Goal: Information Seeking & Learning: Learn about a topic

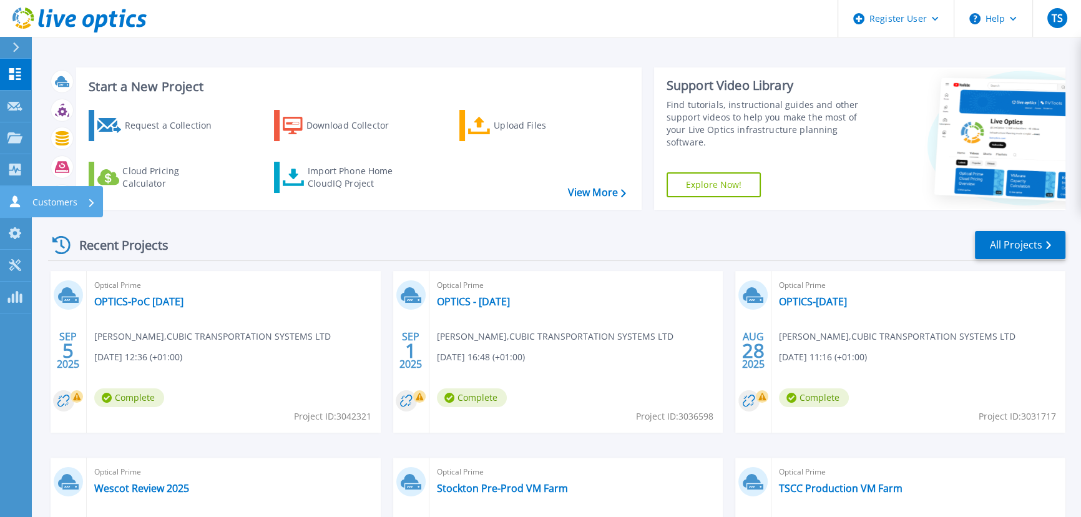
click at [51, 193] on p "Customers" at bounding box center [54, 202] width 45 height 32
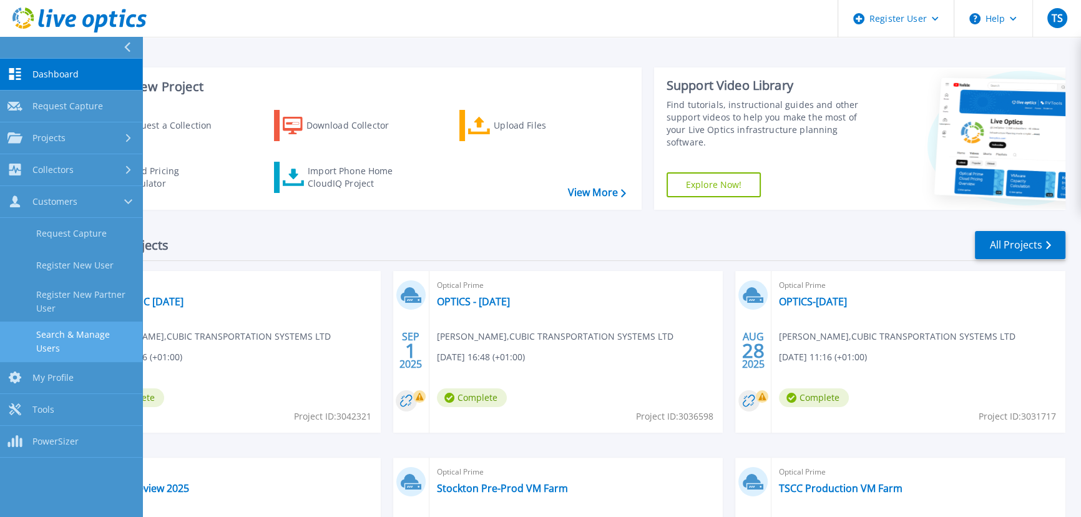
click at [86, 335] on link "Search & Manage Users" at bounding box center [71, 341] width 142 height 40
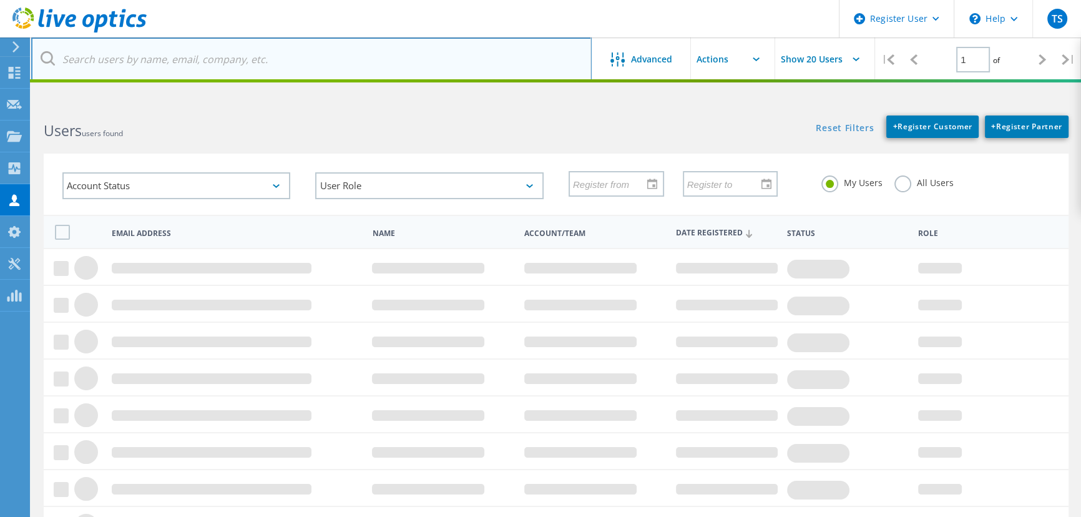
click at [115, 56] on input "text" at bounding box center [311, 59] width 560 height 44
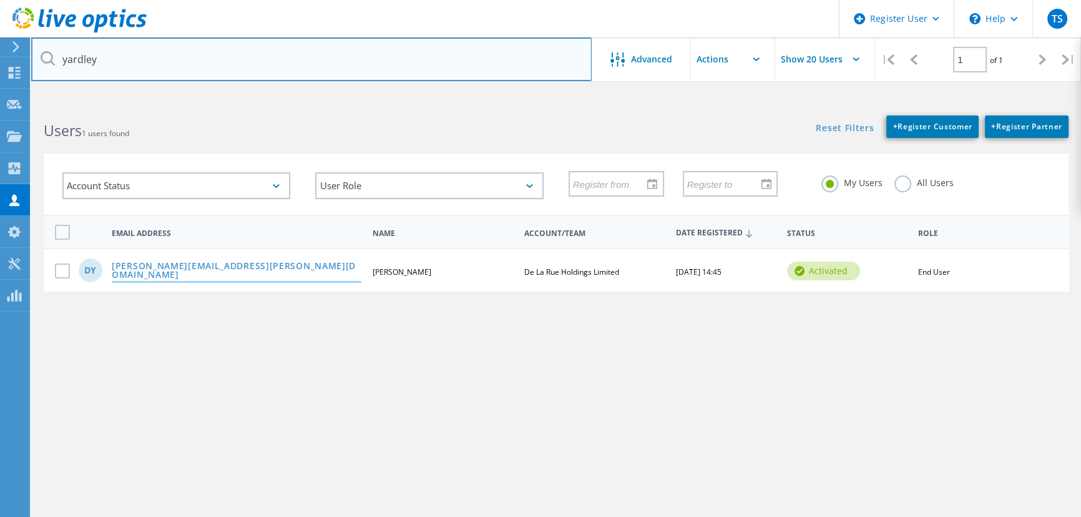
type input "yardley"
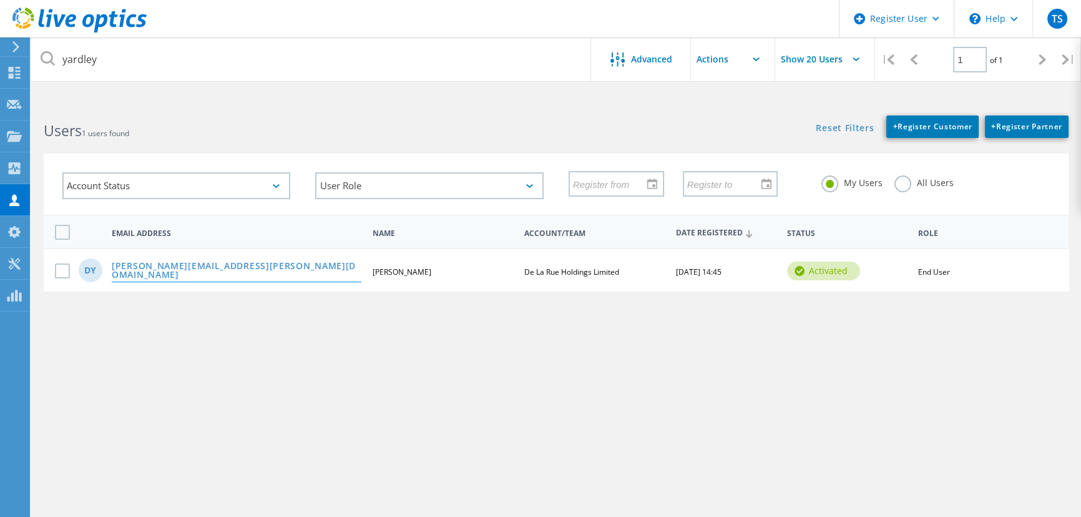
click at [198, 269] on link "[PERSON_NAME][EMAIL_ADDRESS][PERSON_NAME][DOMAIN_NAME]" at bounding box center [237, 270] width 250 height 19
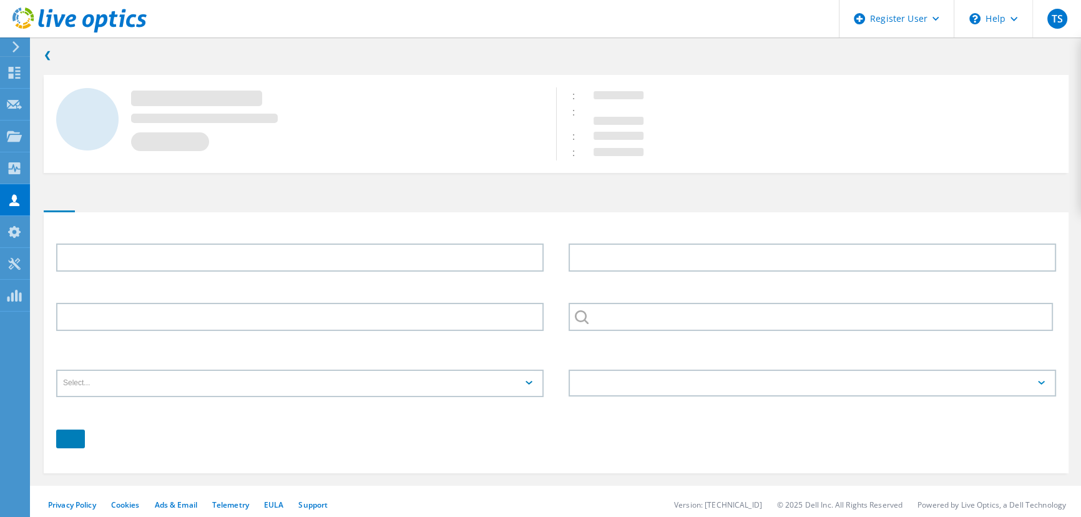
type input "David"
type input "Yardley"
type input "De La Rue Holdings Limited"
type input "English"
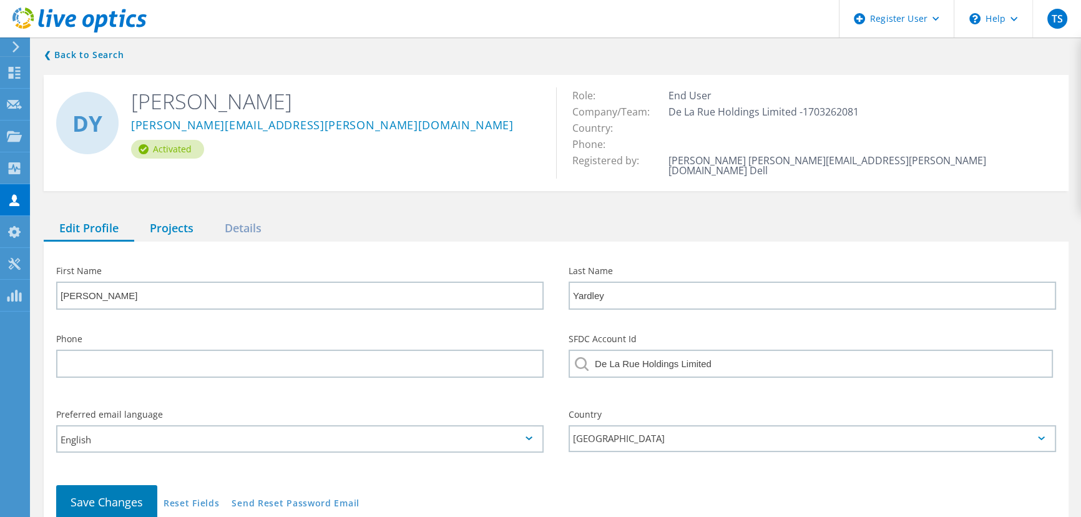
click at [179, 216] on div "Projects" at bounding box center [171, 229] width 75 height 26
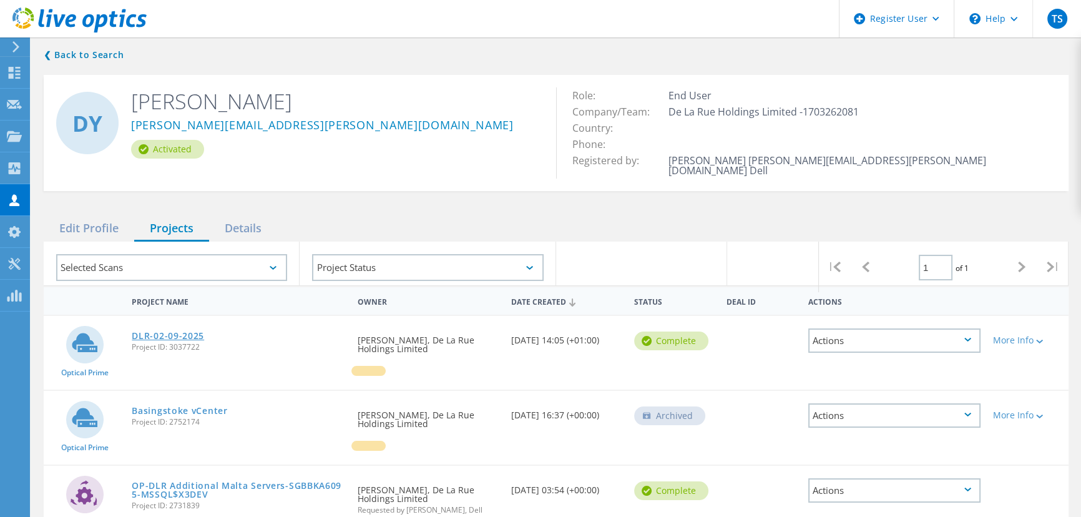
click at [179, 331] on link "DLR-02-09-2025" at bounding box center [168, 335] width 72 height 9
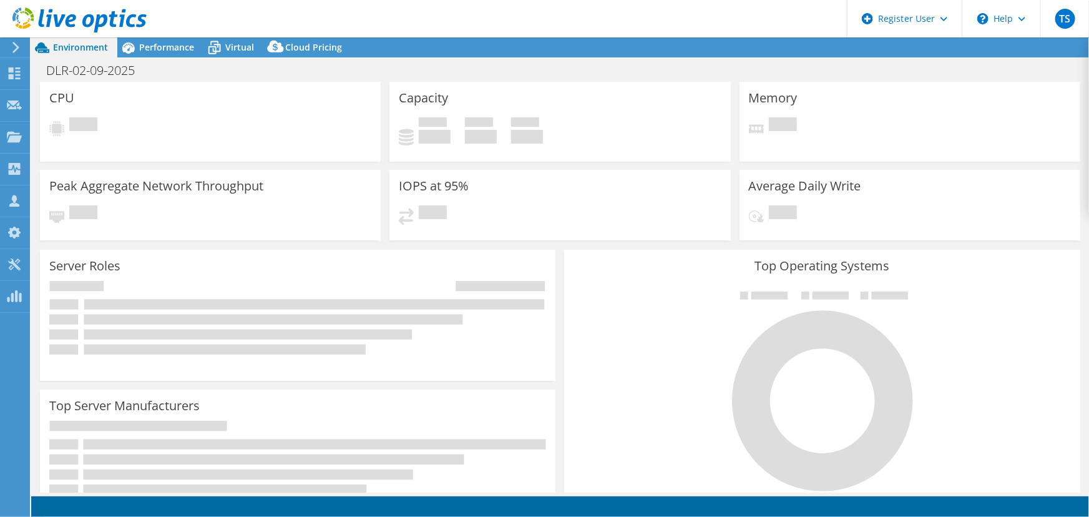
select select "USD"
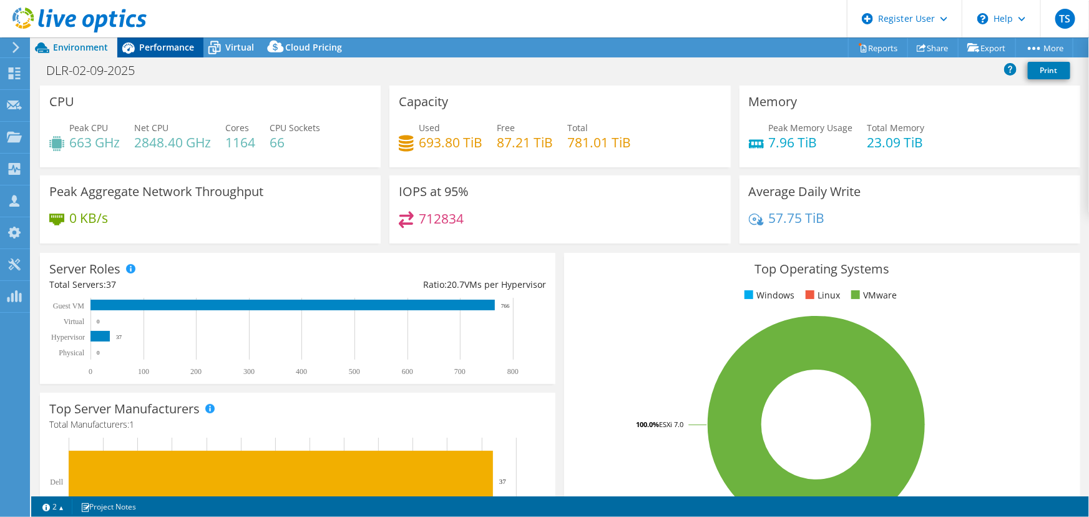
click at [169, 47] on span "Performance" at bounding box center [166, 47] width 55 height 12
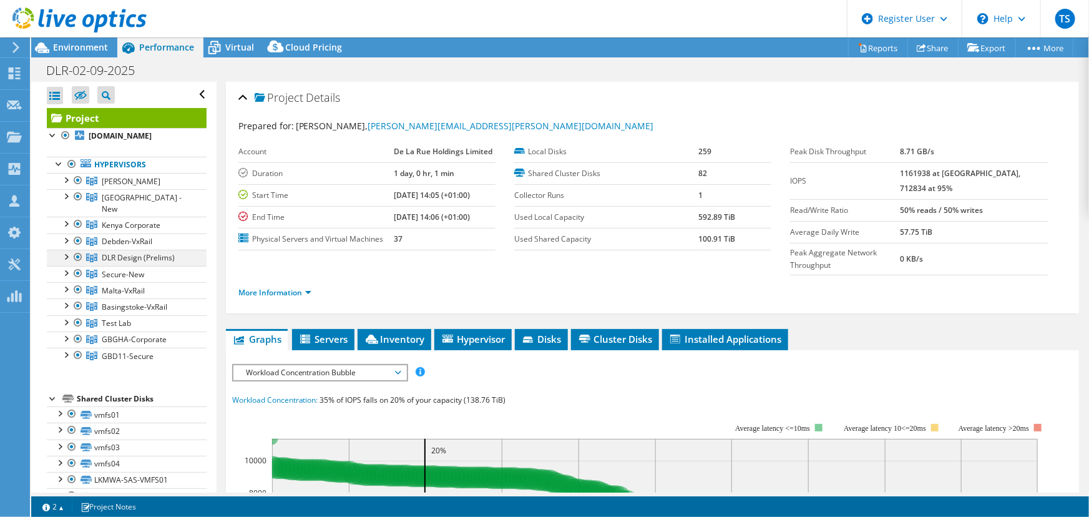
click at [65, 250] on div at bounding box center [65, 256] width 12 height 12
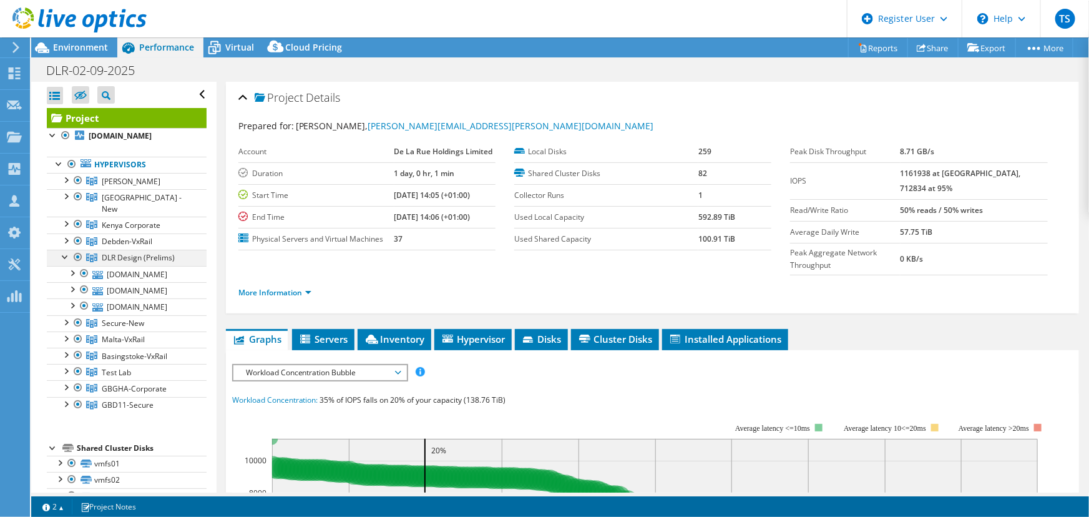
click at [65, 250] on div at bounding box center [65, 256] width 12 height 12
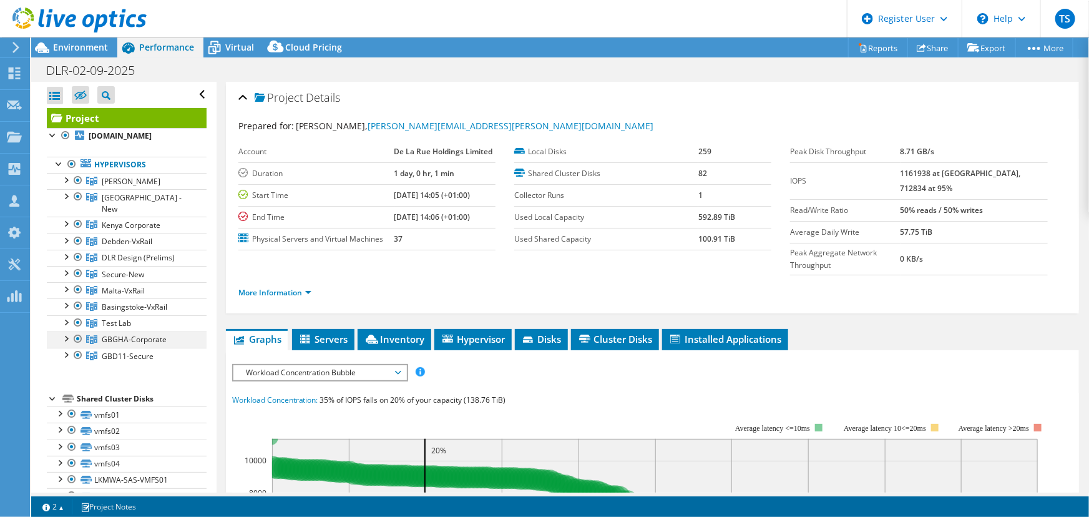
click at [65, 331] on div at bounding box center [65, 337] width 12 height 12
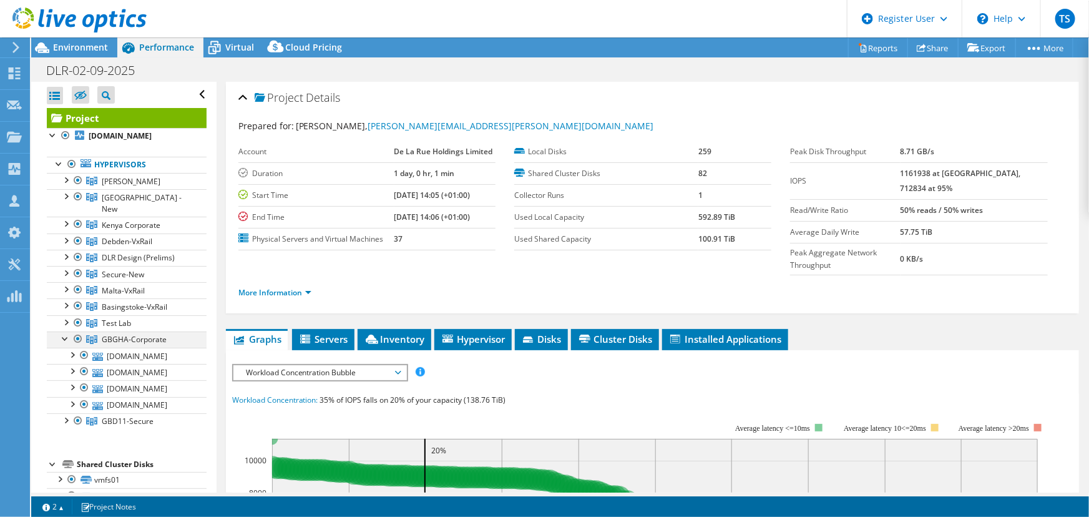
click at [65, 331] on div at bounding box center [65, 337] width 12 height 12
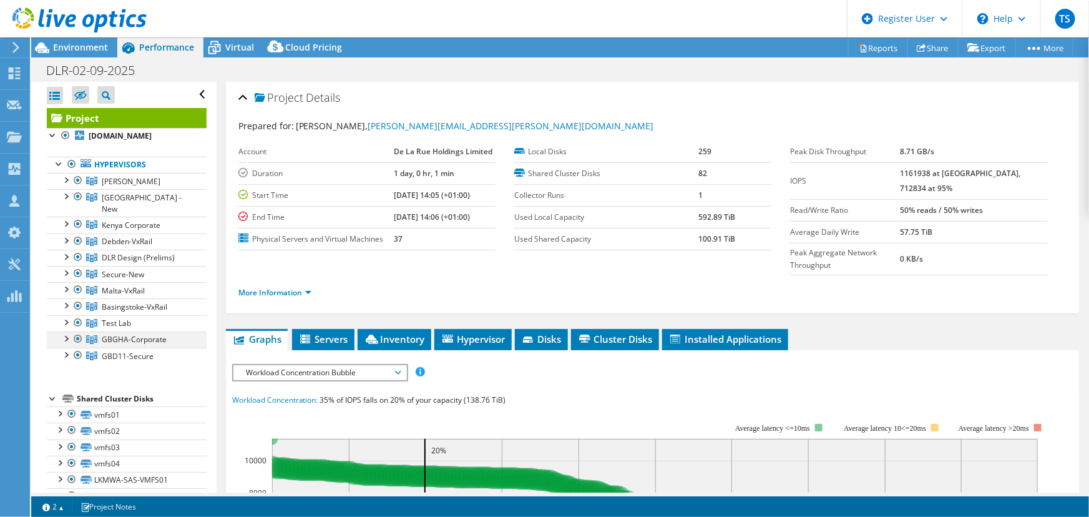
click at [66, 331] on div at bounding box center [65, 337] width 12 height 12
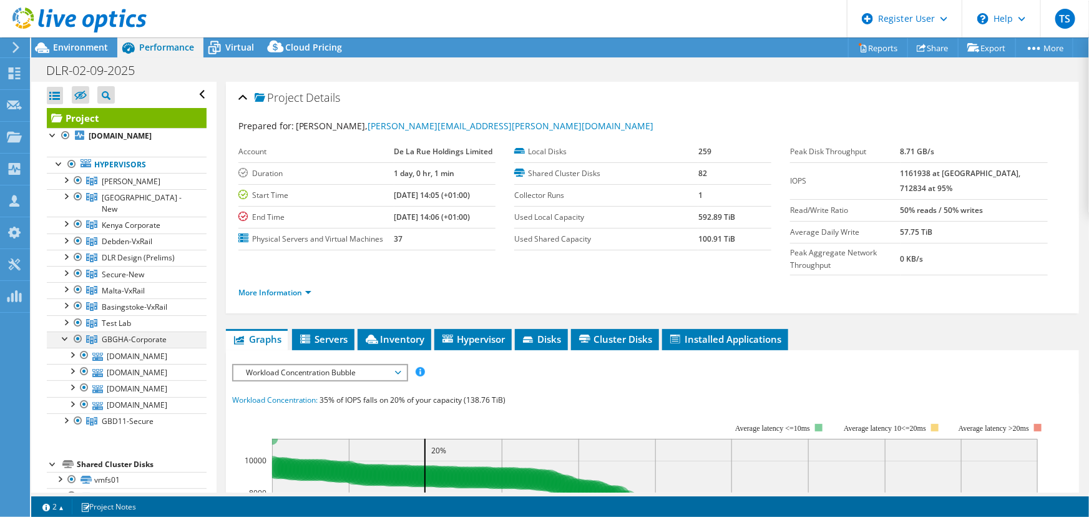
click at [66, 331] on div at bounding box center [65, 337] width 12 height 12
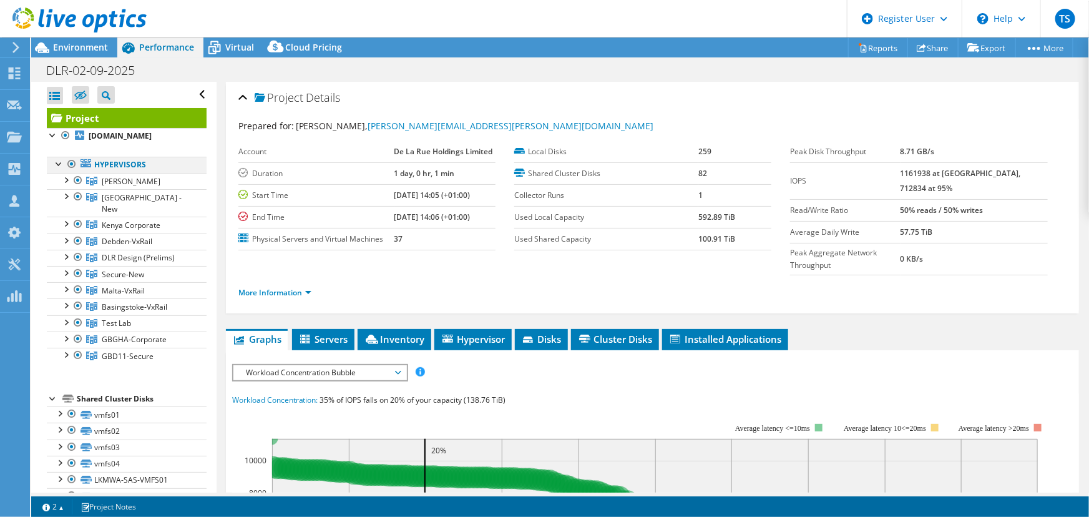
click at [70, 162] on div at bounding box center [72, 164] width 12 height 15
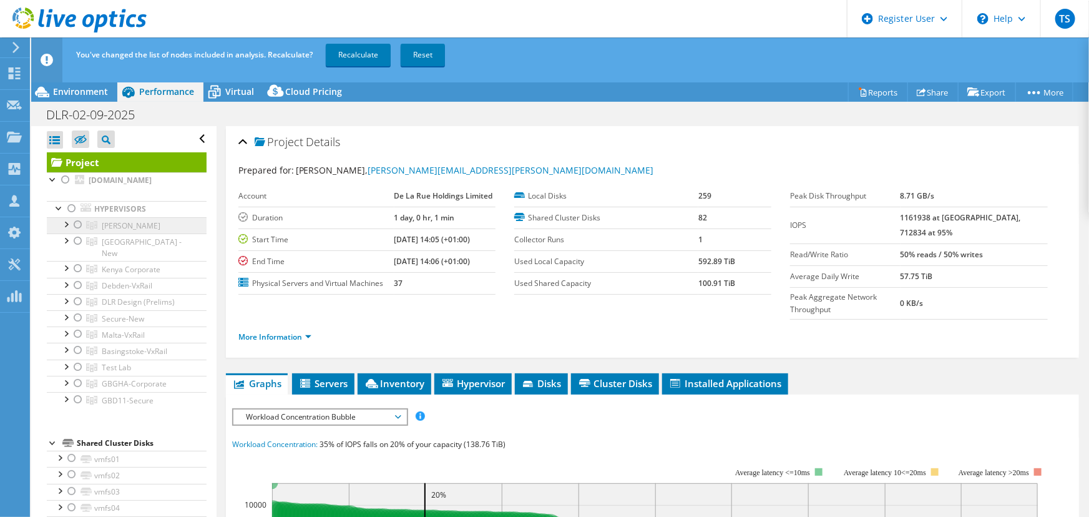
drag, startPoint x: 77, startPoint y: 223, endPoint x: 91, endPoint y: 225, distance: 14.5
click at [77, 223] on div at bounding box center [78, 224] width 12 height 15
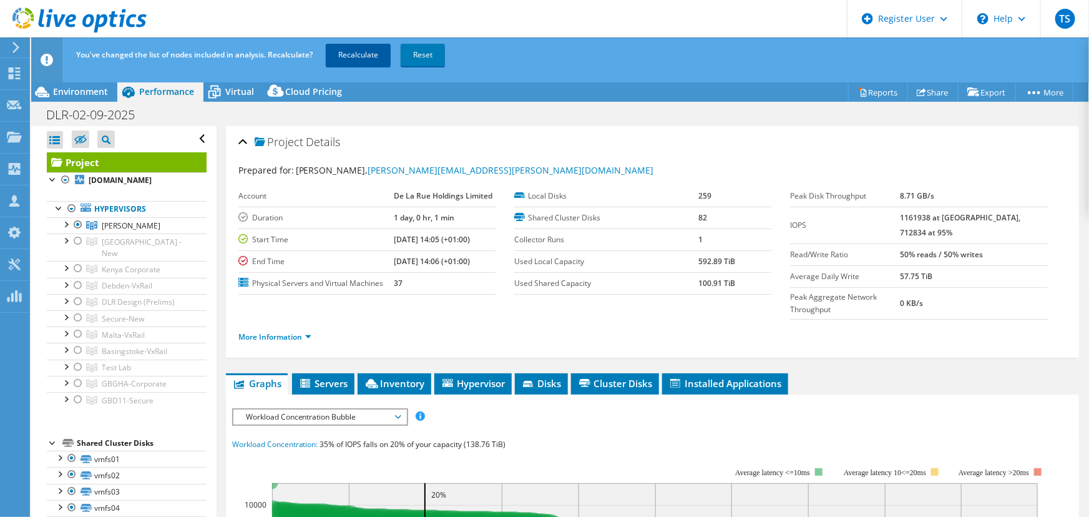
click at [362, 50] on link "Recalculate" at bounding box center [358, 55] width 65 height 22
click at [930, 91] on link "Share" at bounding box center [932, 91] width 51 height 19
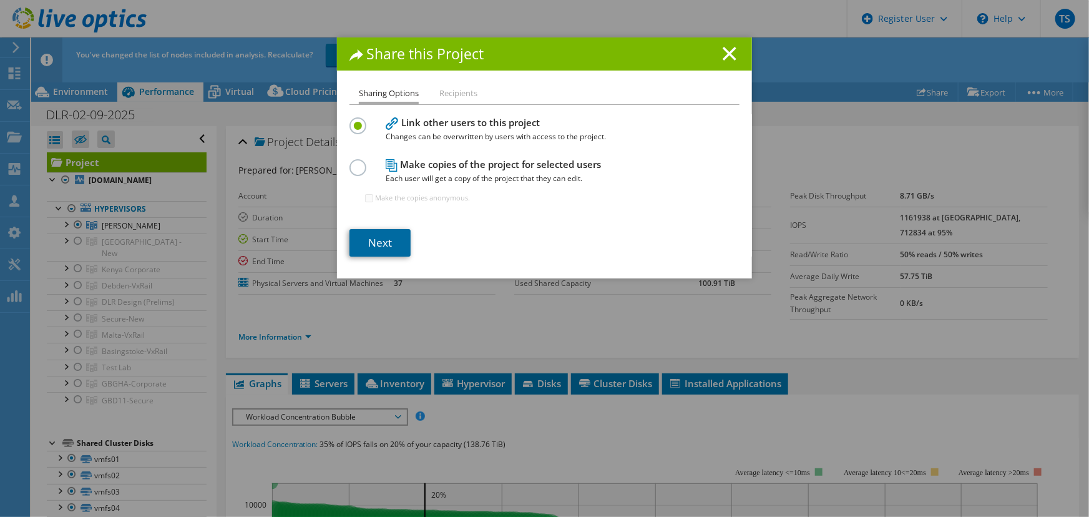
click at [375, 243] on link "Next" at bounding box center [379, 242] width 61 height 27
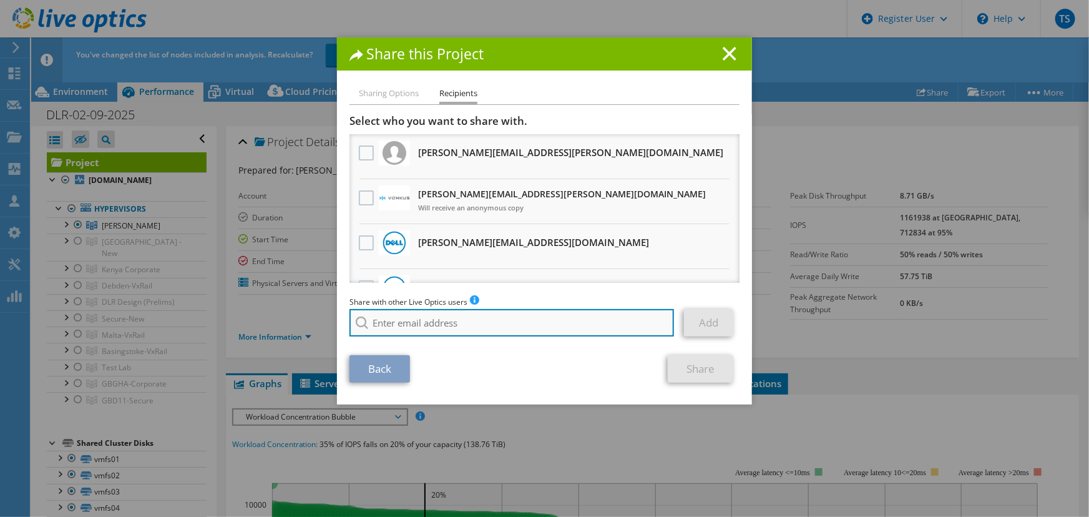
click at [395, 324] on input "search" at bounding box center [511, 322] width 324 height 27
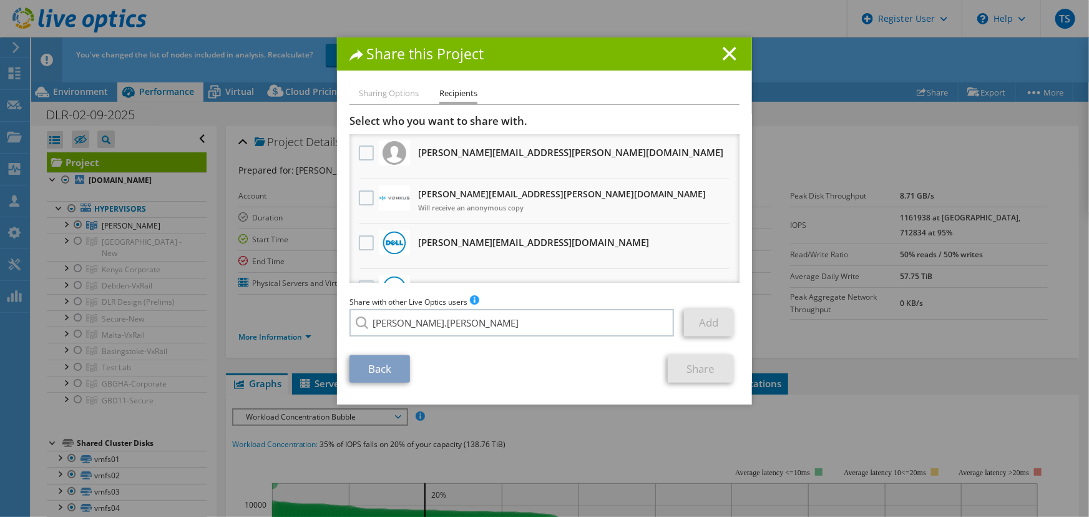
click at [412, 337] on li "[PERSON_NAME][EMAIL_ADDRESS][PERSON_NAME][DOMAIN_NAME]" at bounding box center [476, 331] width 254 height 15
type input "[PERSON_NAME][EMAIL_ADDRESS][PERSON_NAME][DOMAIN_NAME]"
click at [702, 318] on link "Add" at bounding box center [708, 322] width 49 height 27
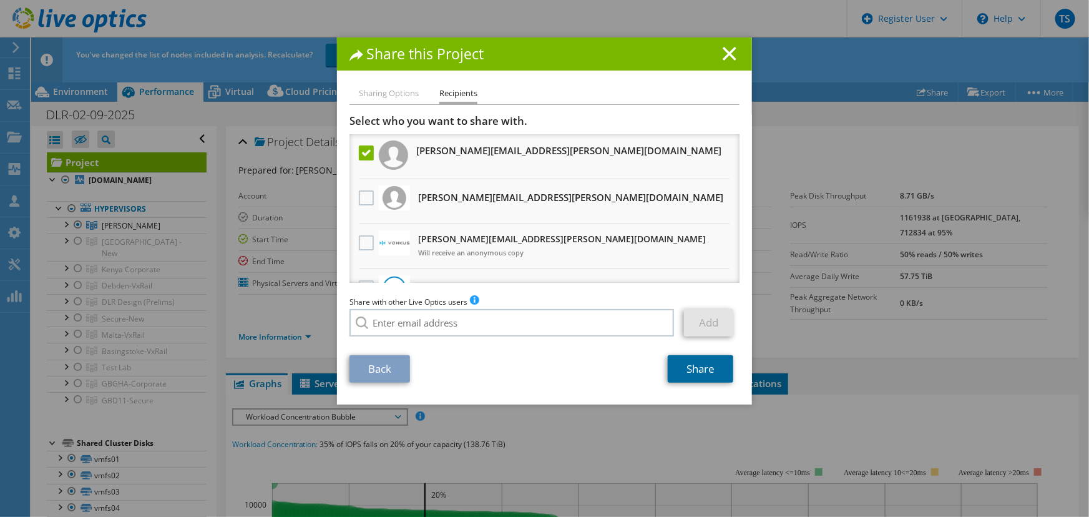
click at [696, 366] on link "Share" at bounding box center [701, 368] width 66 height 27
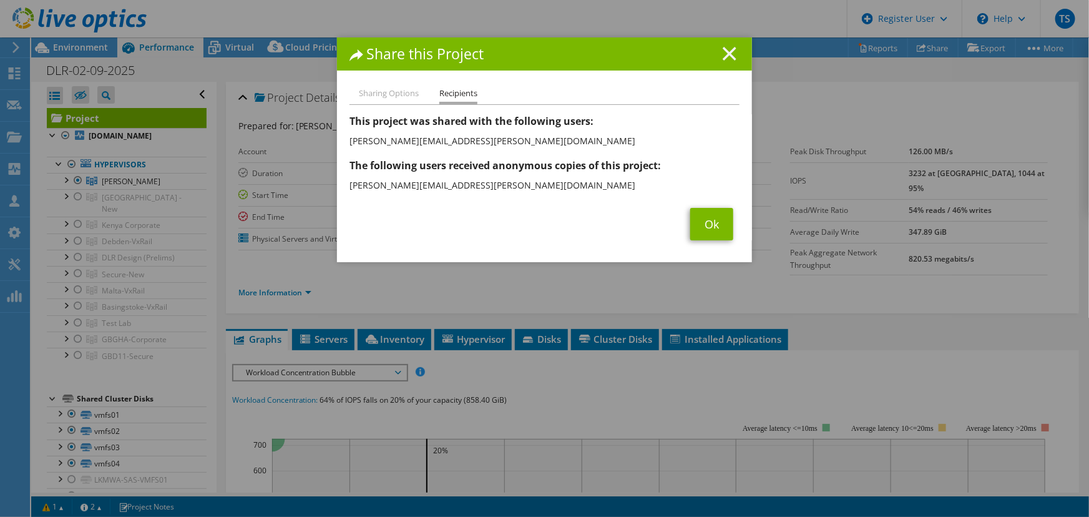
click at [723, 50] on line at bounding box center [729, 53] width 12 height 12
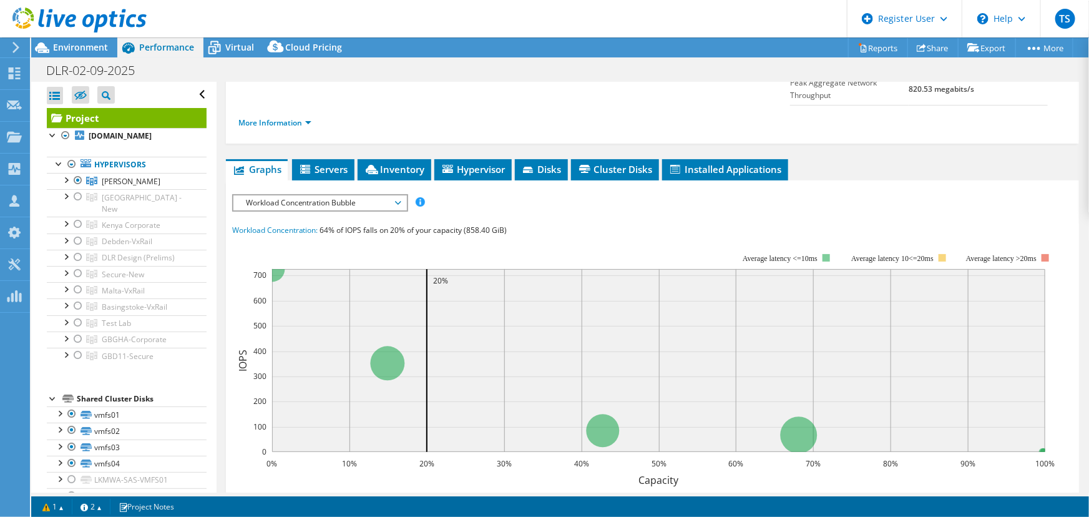
scroll to position [113, 0]
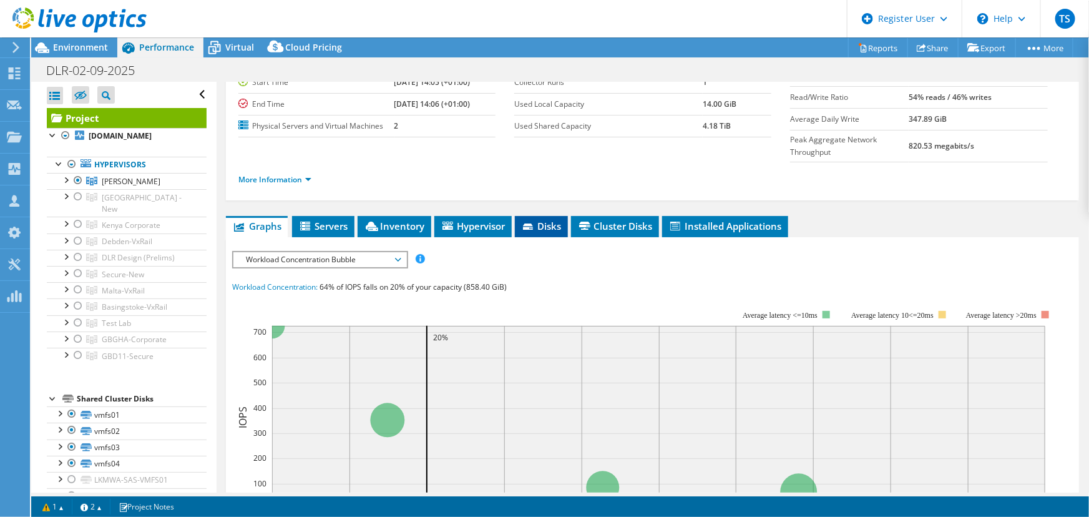
click at [548, 216] on li "Disks" at bounding box center [541, 226] width 53 height 21
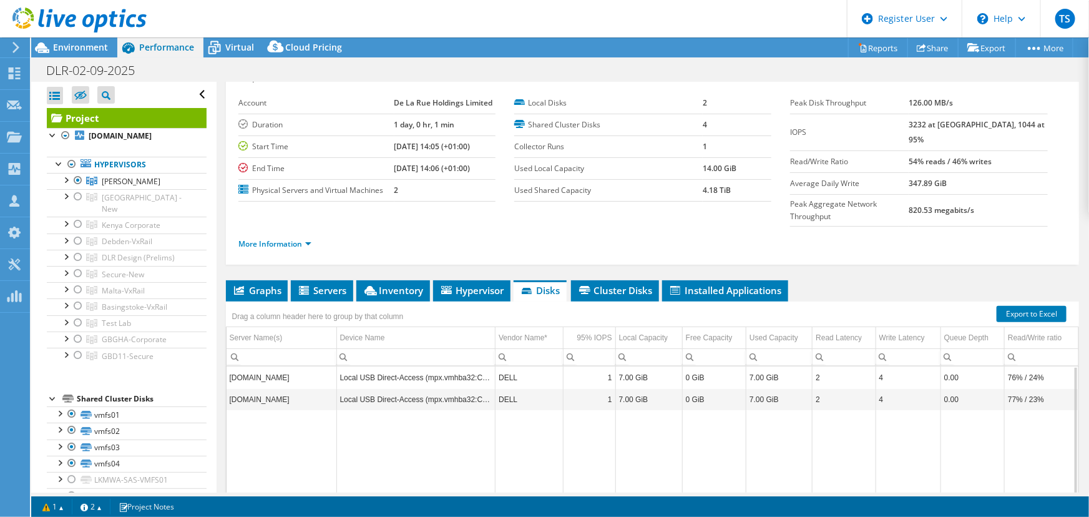
scroll to position [0, 0]
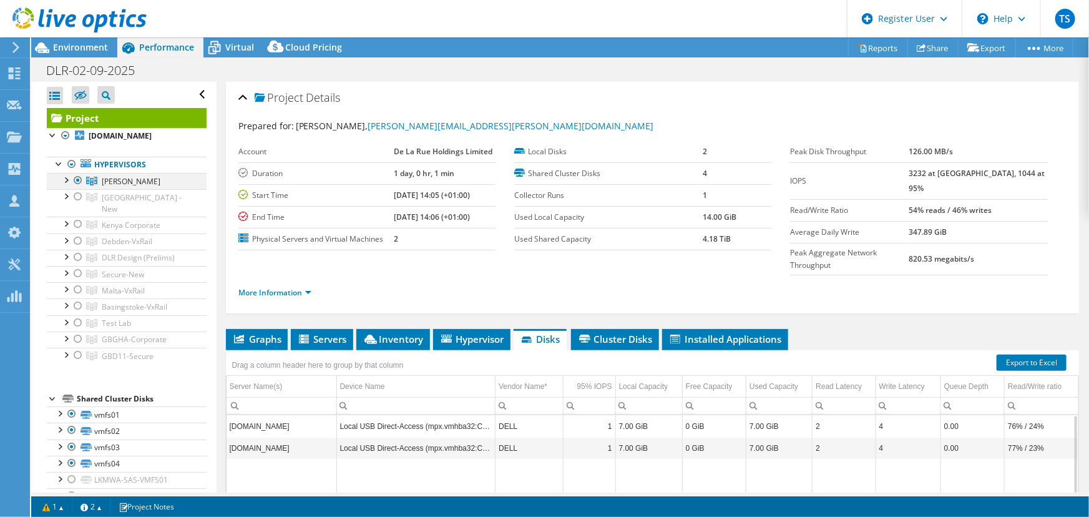
click at [66, 178] on div at bounding box center [65, 179] width 12 height 12
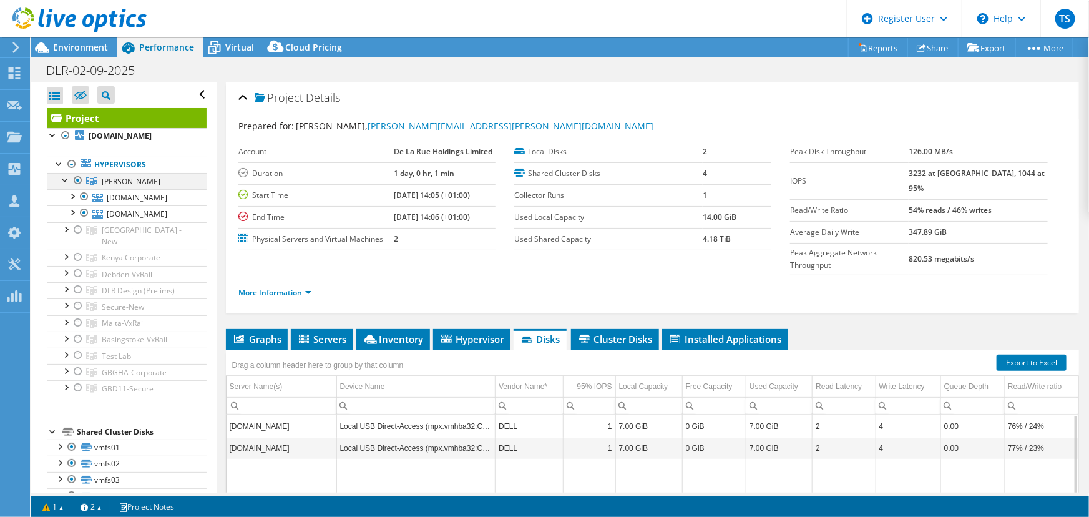
click at [65, 178] on div at bounding box center [65, 179] width 12 height 12
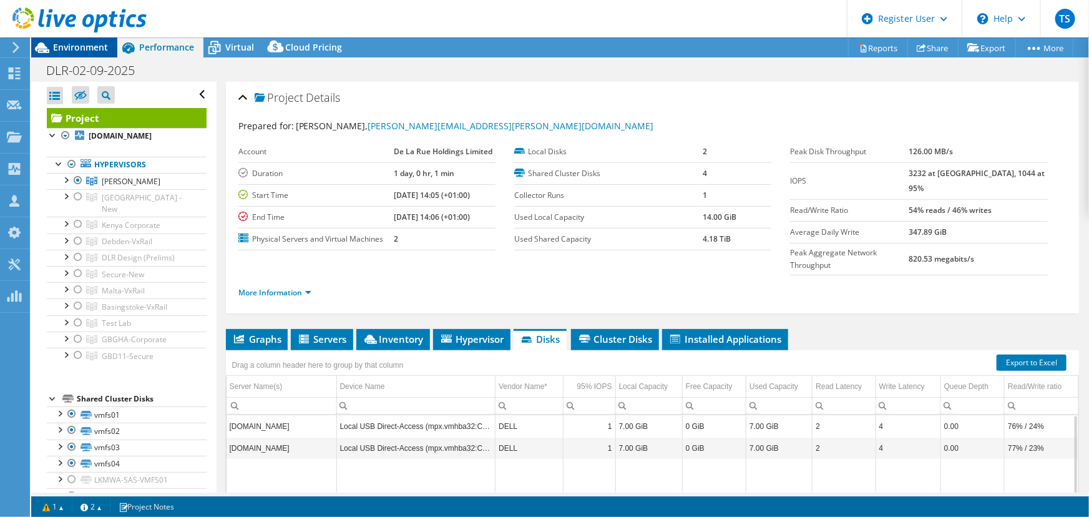
click at [74, 43] on span "Environment" at bounding box center [80, 47] width 55 height 12
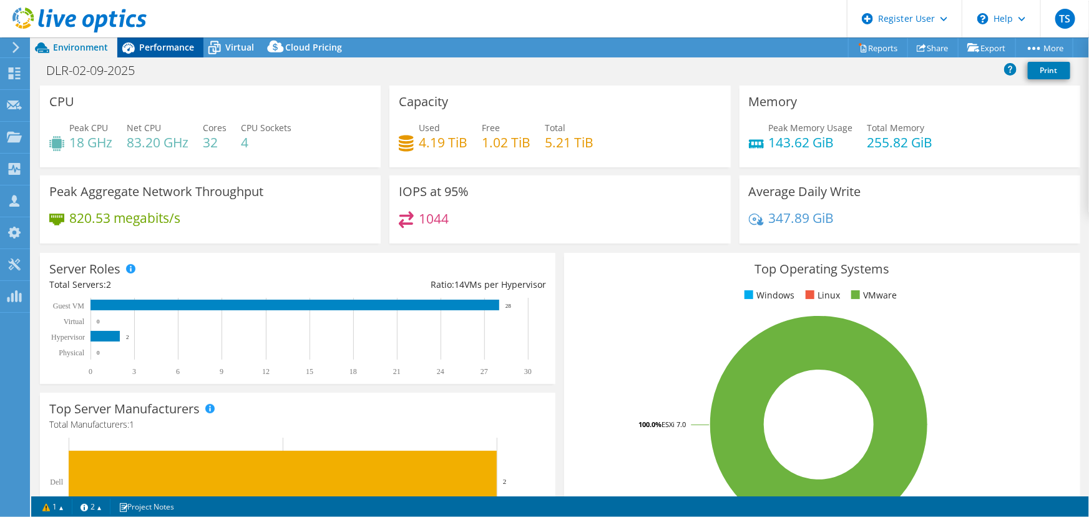
click at [162, 46] on span "Performance" at bounding box center [166, 47] width 55 height 12
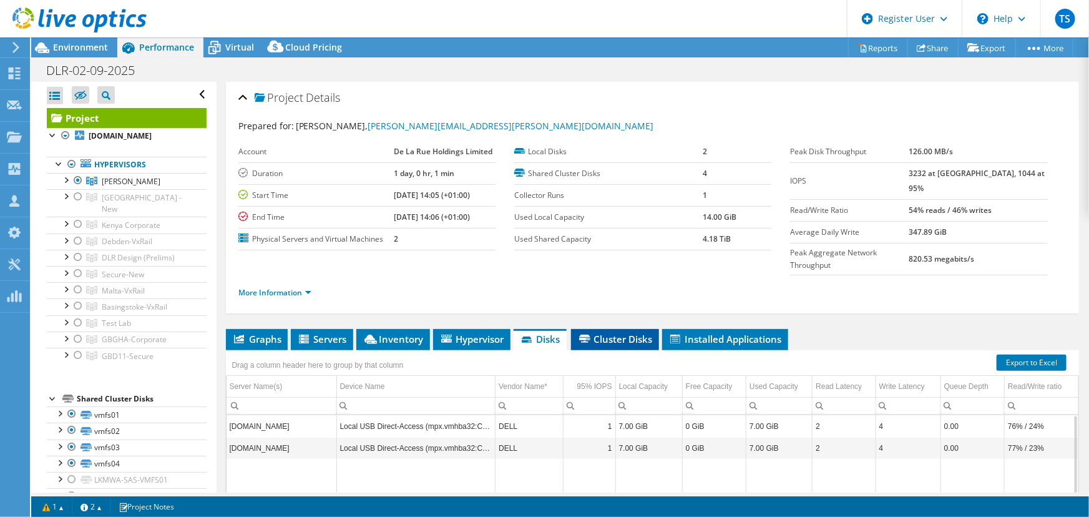
click at [623, 333] on span "Cluster Disks" at bounding box center [614, 339] width 75 height 12
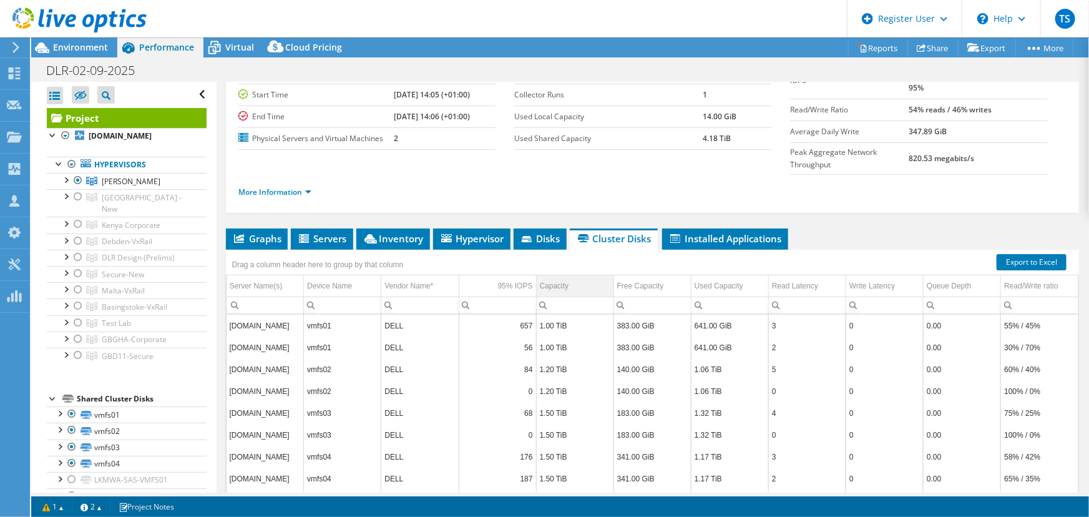
scroll to position [113, 0]
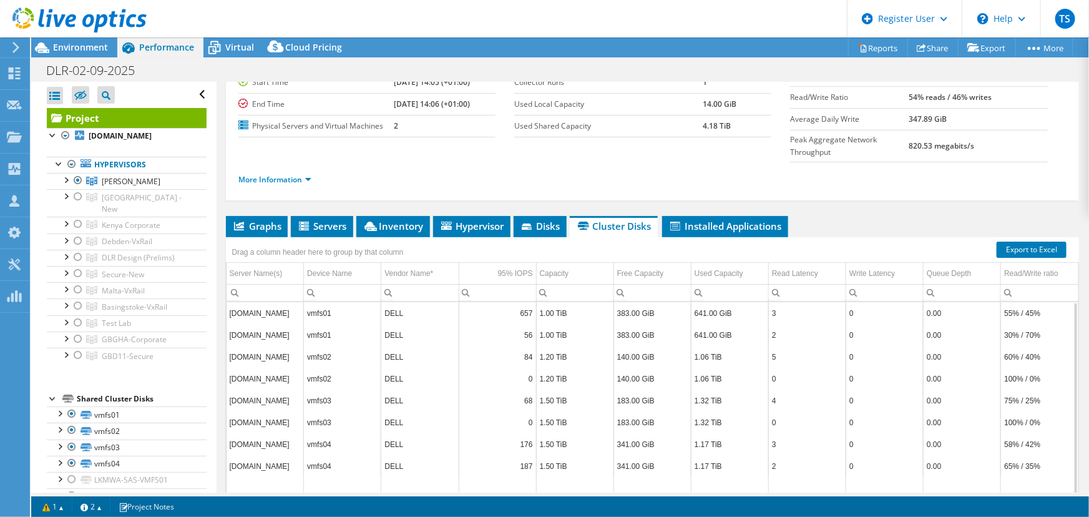
drag, startPoint x: 562, startPoint y: 468, endPoint x: 619, endPoint y: 466, distance: 56.8
click at [619, 493] on div "Data grid" at bounding box center [648, 496] width 841 height 7
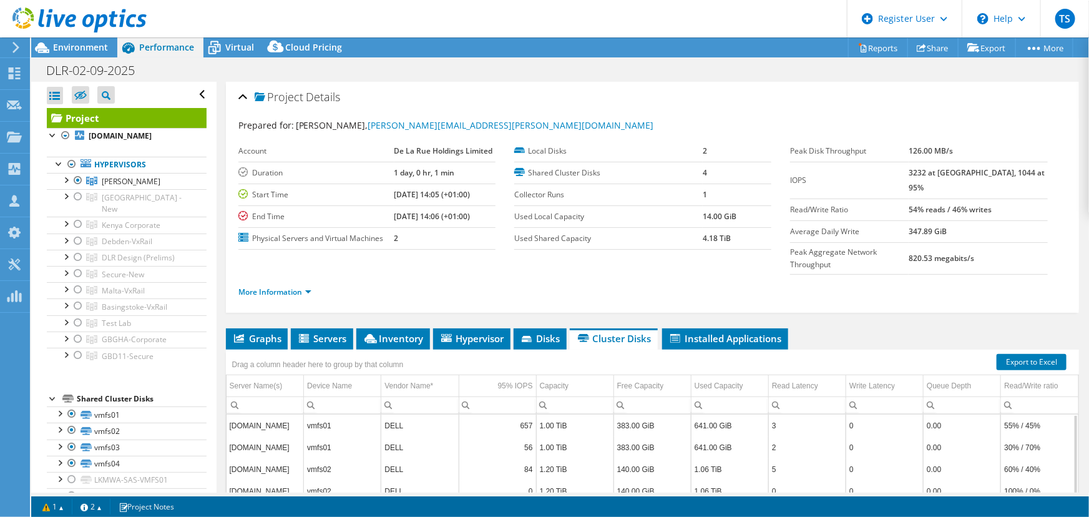
scroll to position [0, 0]
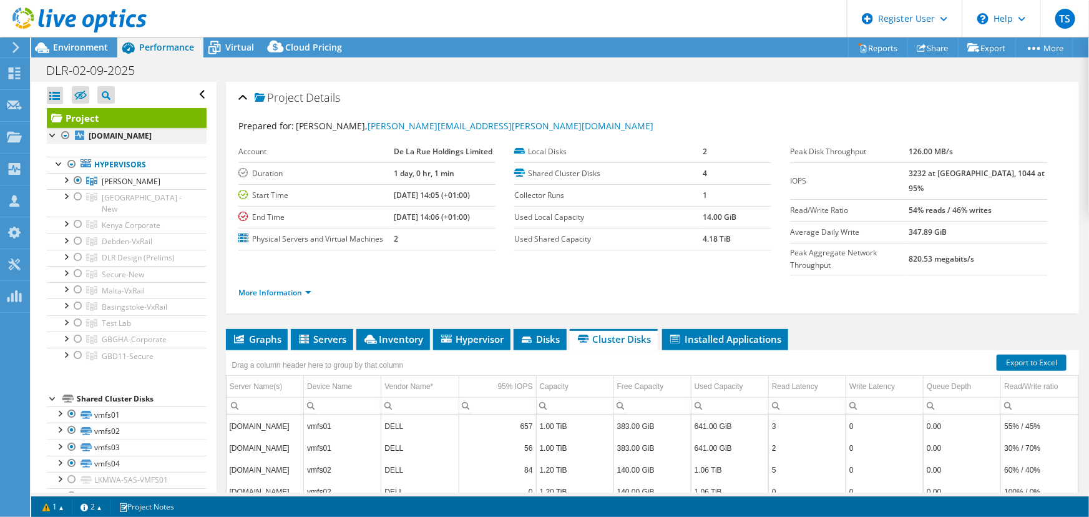
click at [62, 133] on div at bounding box center [65, 135] width 12 height 15
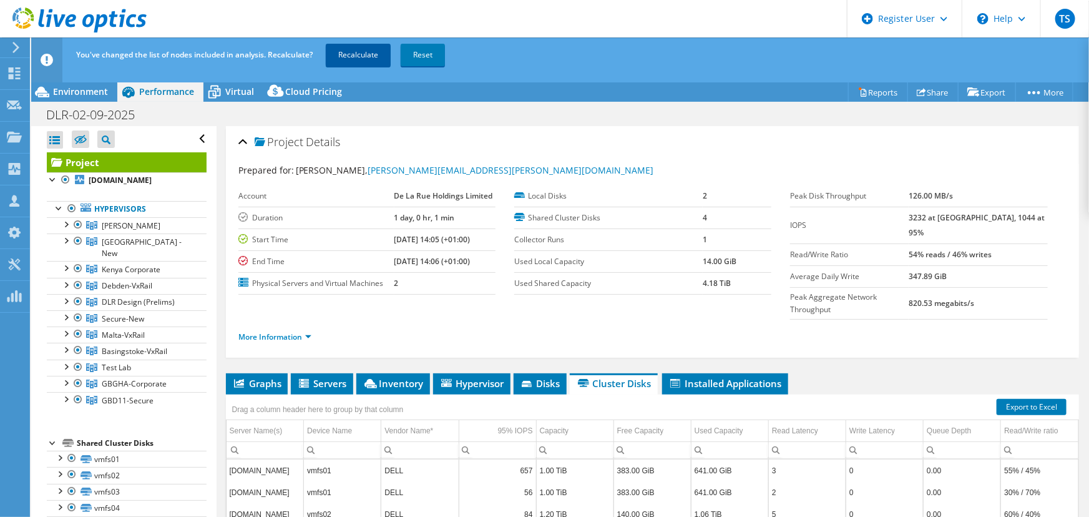
click at [368, 54] on link "Recalculate" at bounding box center [358, 55] width 65 height 22
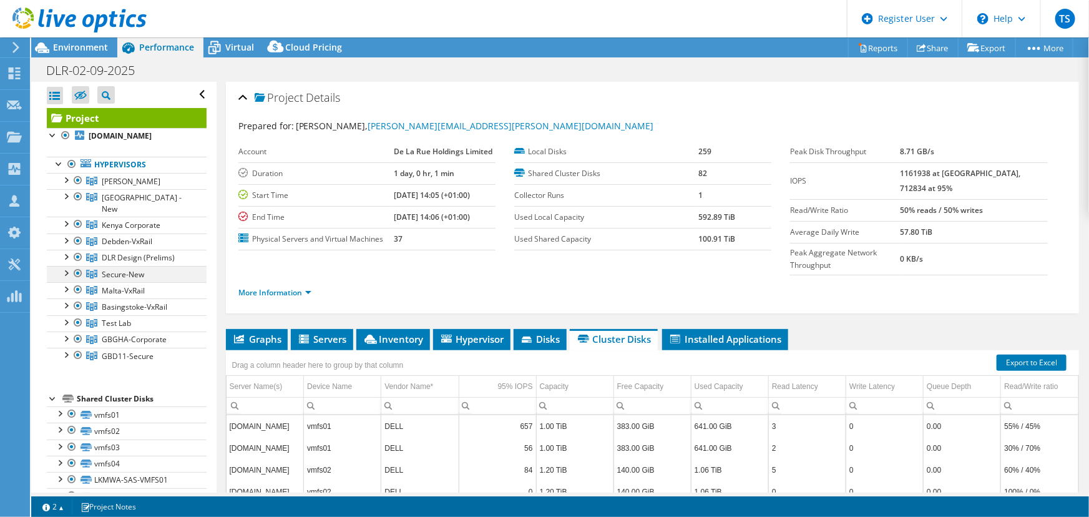
click at [67, 266] on div at bounding box center [65, 272] width 12 height 12
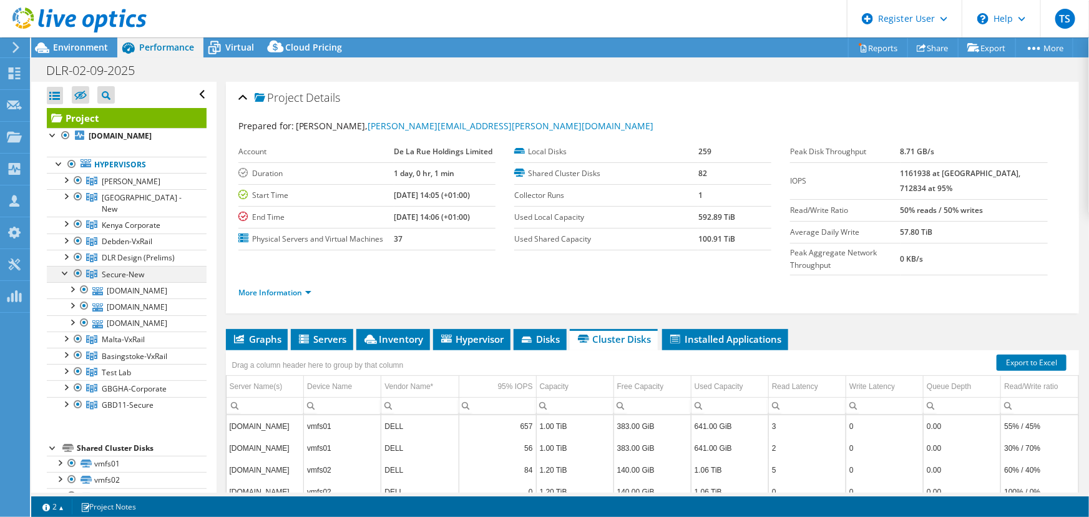
click at [65, 266] on div at bounding box center [65, 272] width 12 height 12
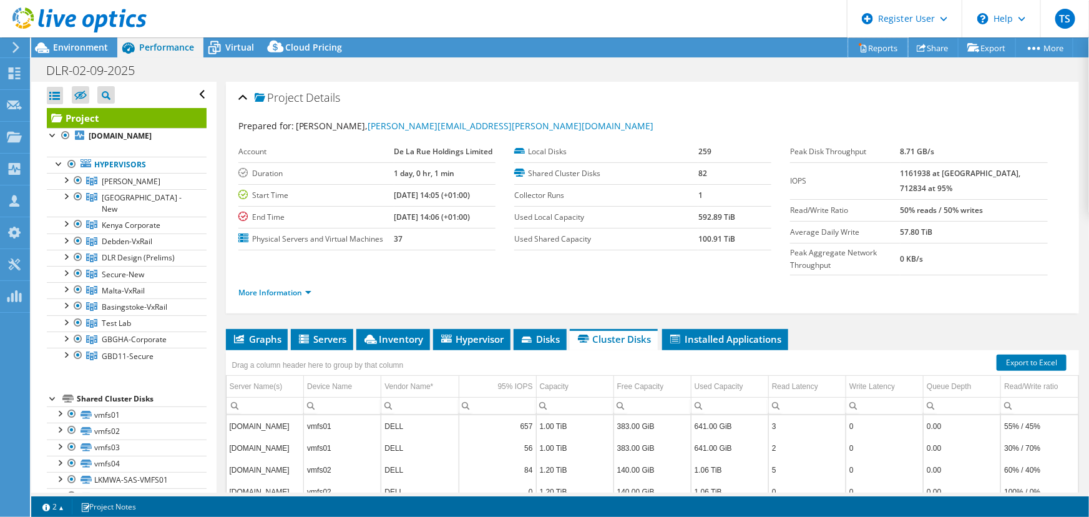
click at [876, 46] on link "Reports" at bounding box center [878, 47] width 60 height 19
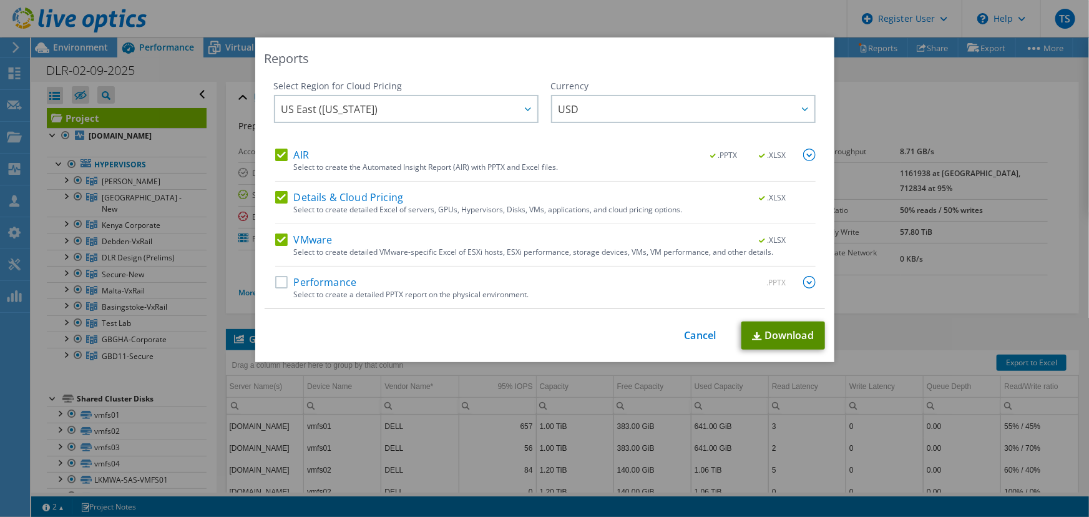
click at [771, 329] on link "Download" at bounding box center [783, 335] width 84 height 28
click at [692, 335] on link "Cancel" at bounding box center [700, 335] width 32 height 12
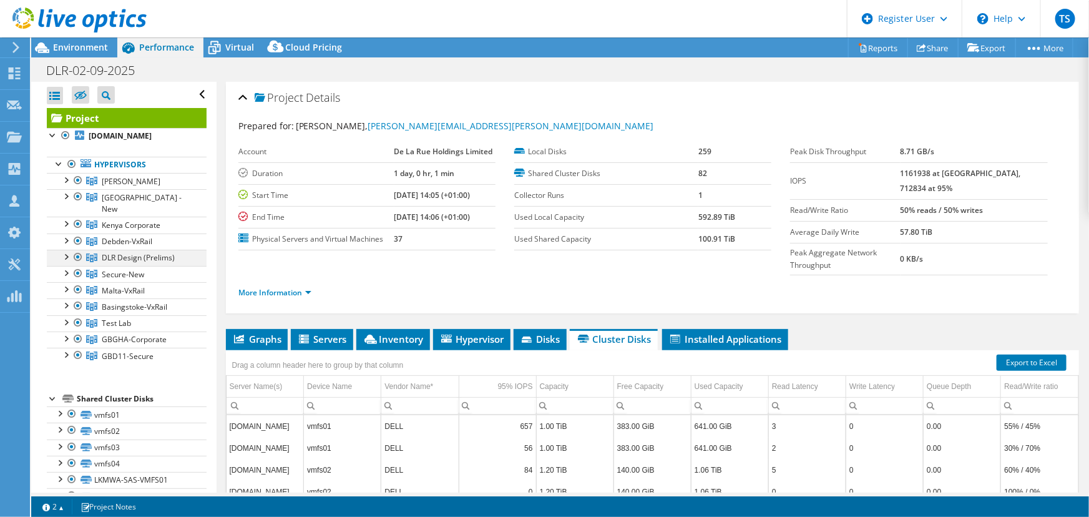
click at [64, 250] on div at bounding box center [65, 256] width 12 height 12
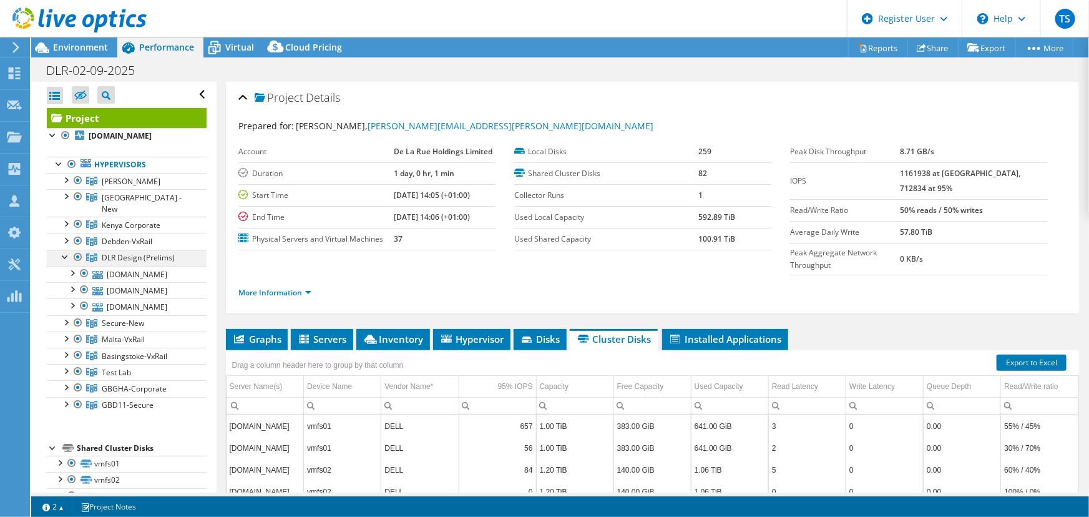
click at [62, 250] on div at bounding box center [65, 256] width 12 height 12
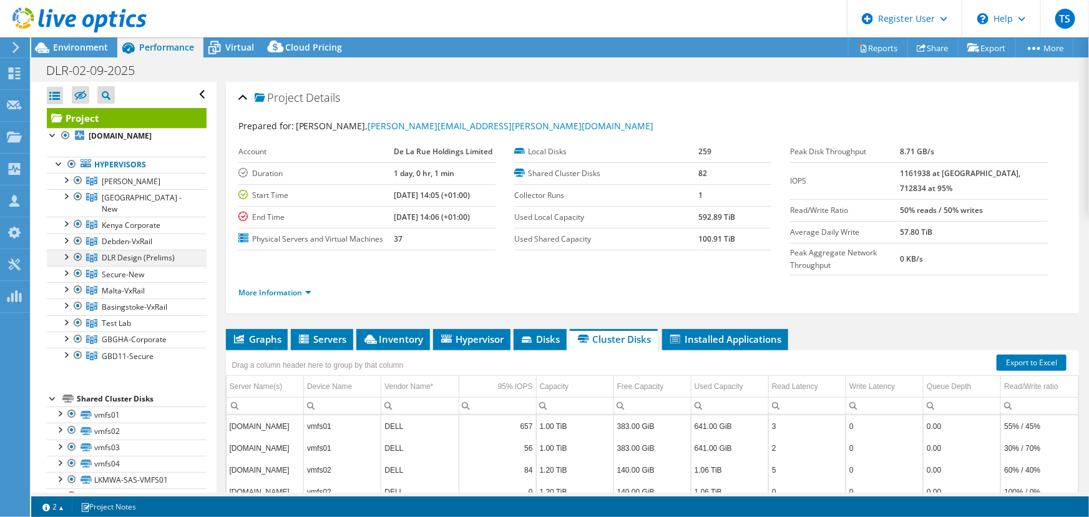
click at [66, 250] on div at bounding box center [65, 256] width 12 height 12
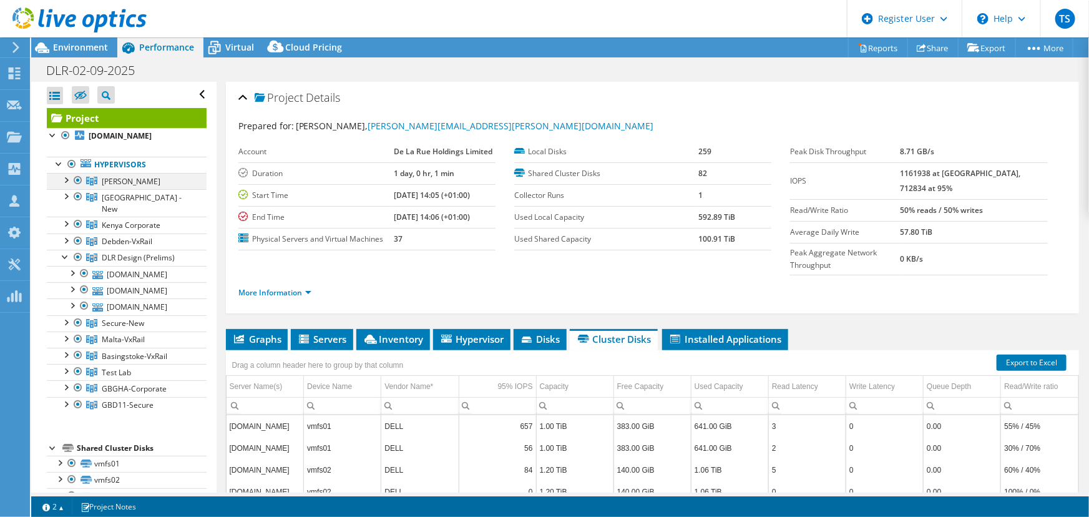
click at [65, 178] on div at bounding box center [65, 179] width 12 height 12
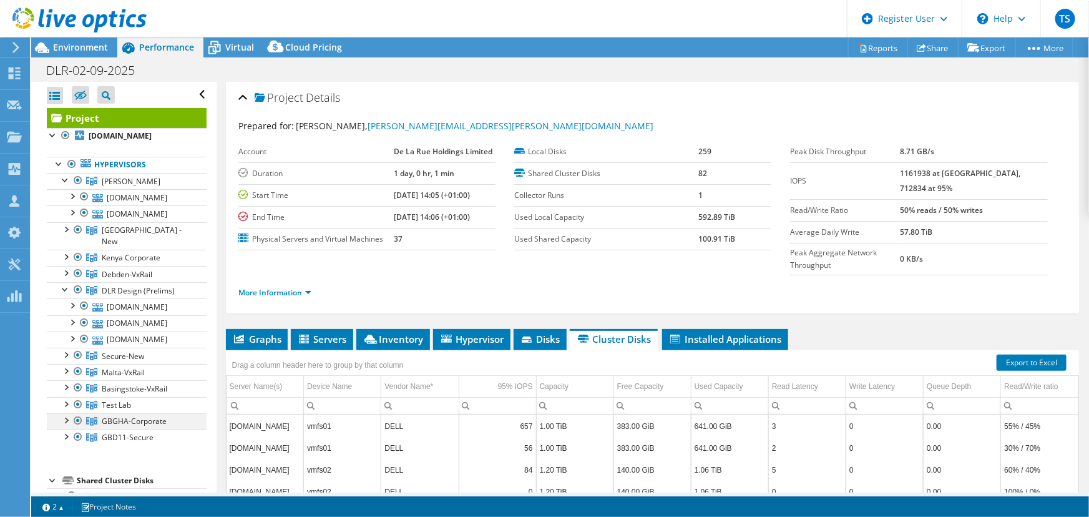
click at [66, 413] on div at bounding box center [65, 419] width 12 height 12
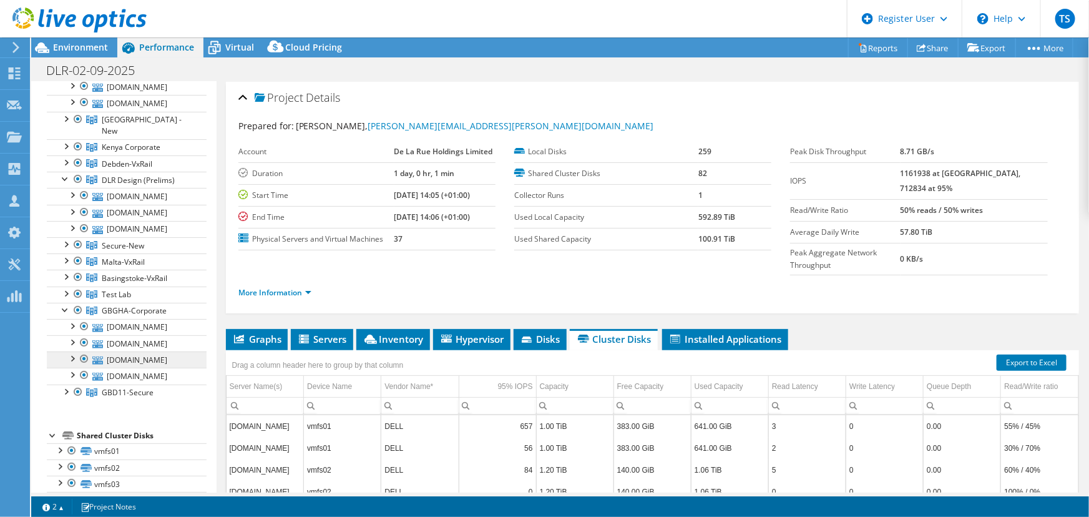
scroll to position [113, 0]
click at [62, 300] on div at bounding box center [65, 306] width 12 height 12
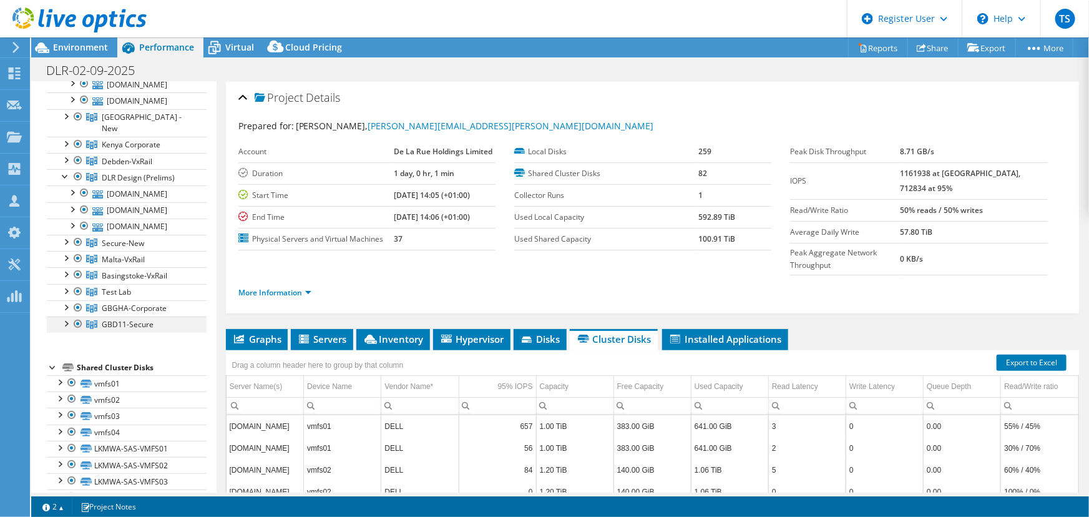
click at [67, 316] on div at bounding box center [65, 322] width 12 height 12
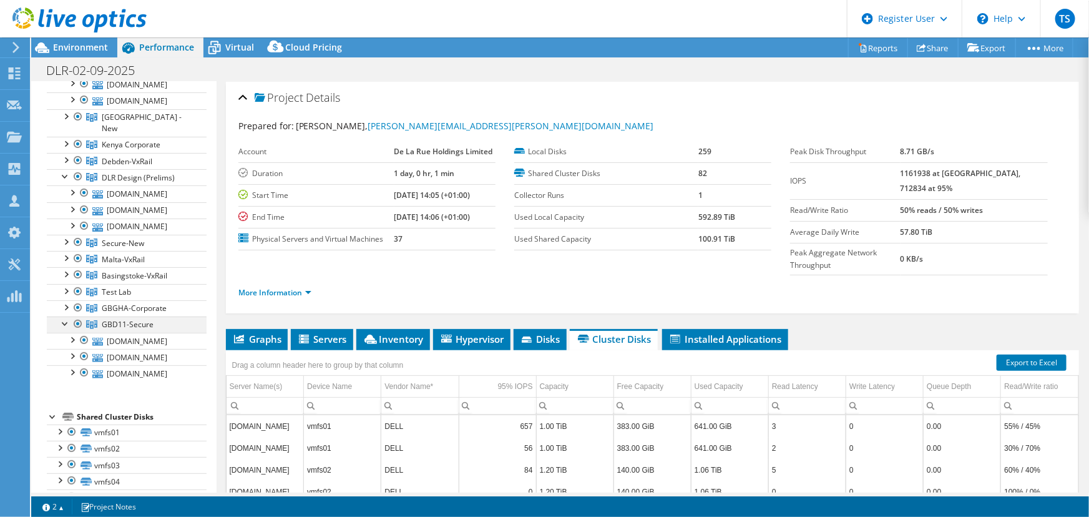
click at [67, 316] on div at bounding box center [65, 322] width 12 height 12
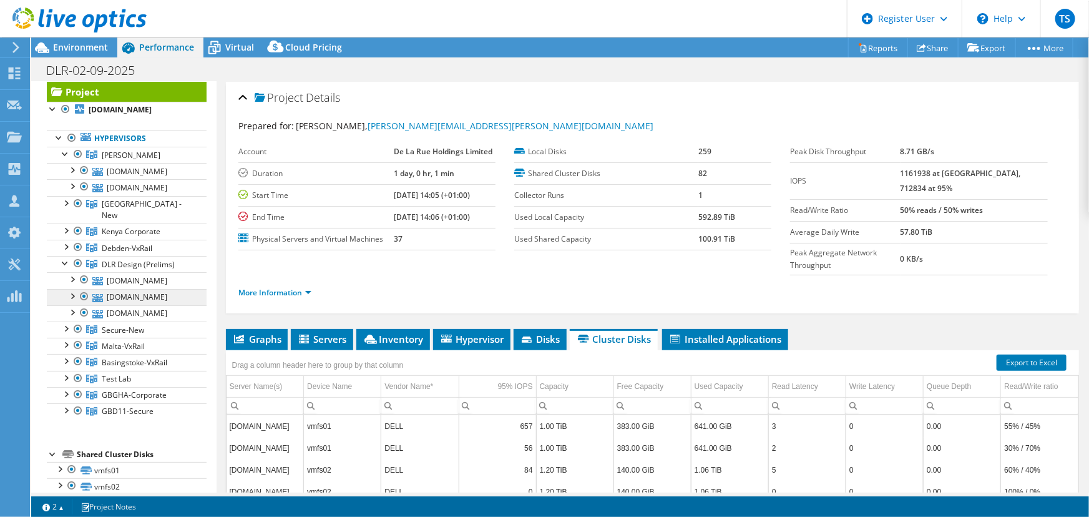
scroll to position [0, 0]
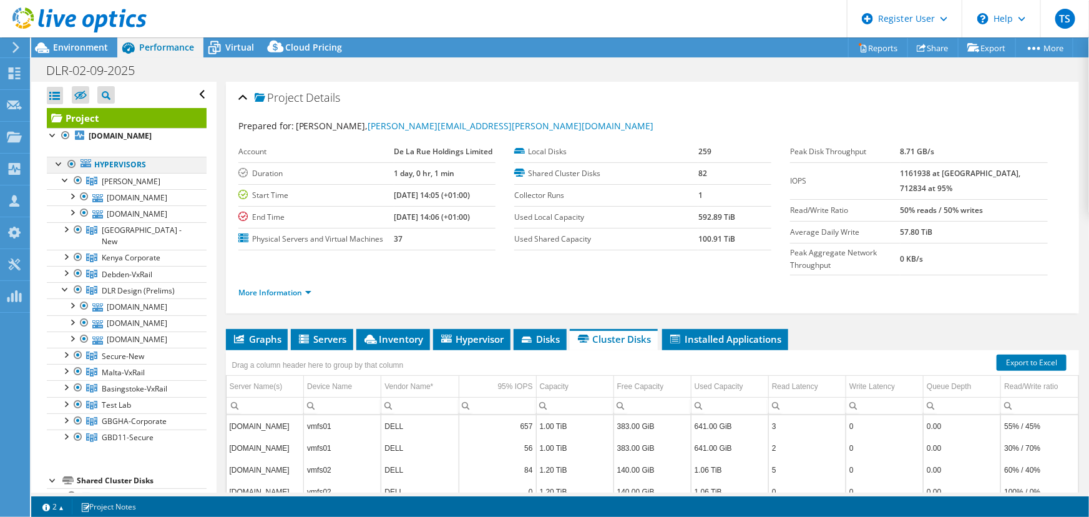
click at [72, 161] on div at bounding box center [72, 164] width 12 height 15
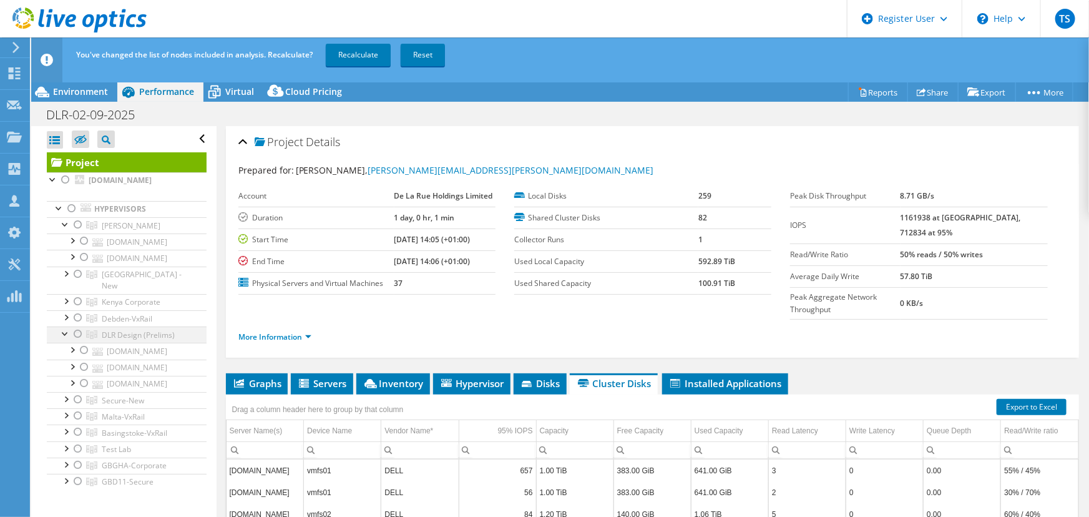
click at [78, 326] on div at bounding box center [78, 333] width 12 height 15
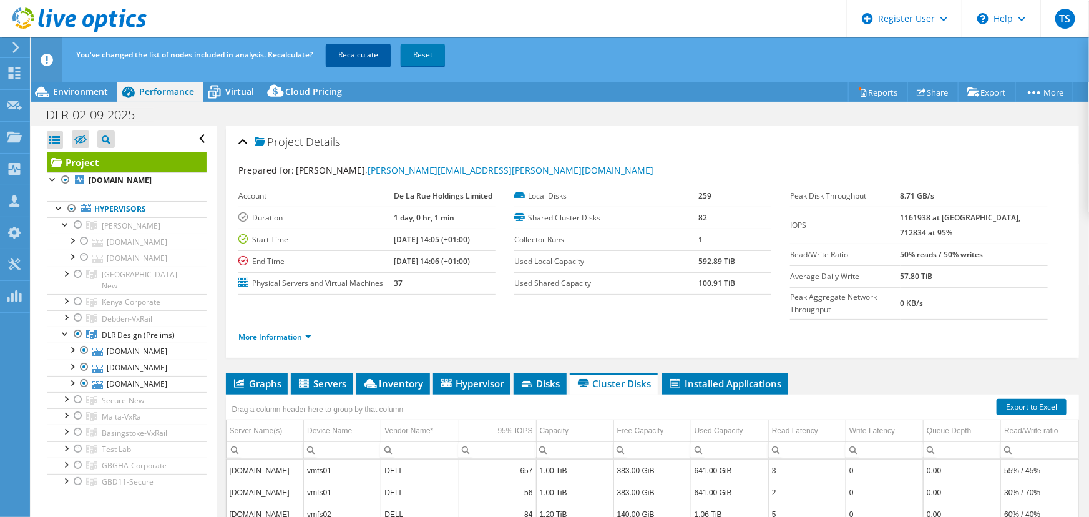
click at [364, 53] on link "Recalculate" at bounding box center [358, 55] width 65 height 22
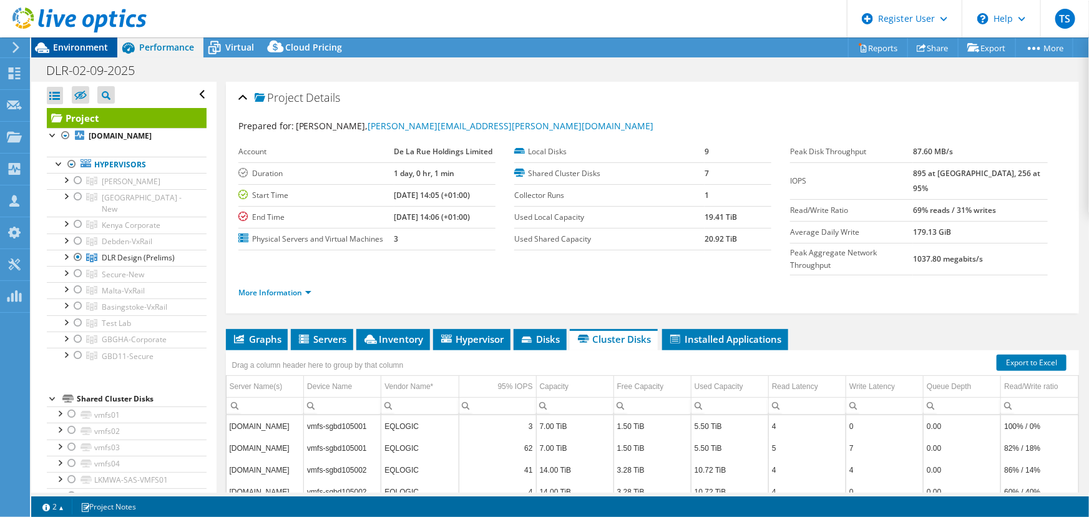
click at [87, 47] on span "Environment" at bounding box center [80, 47] width 55 height 12
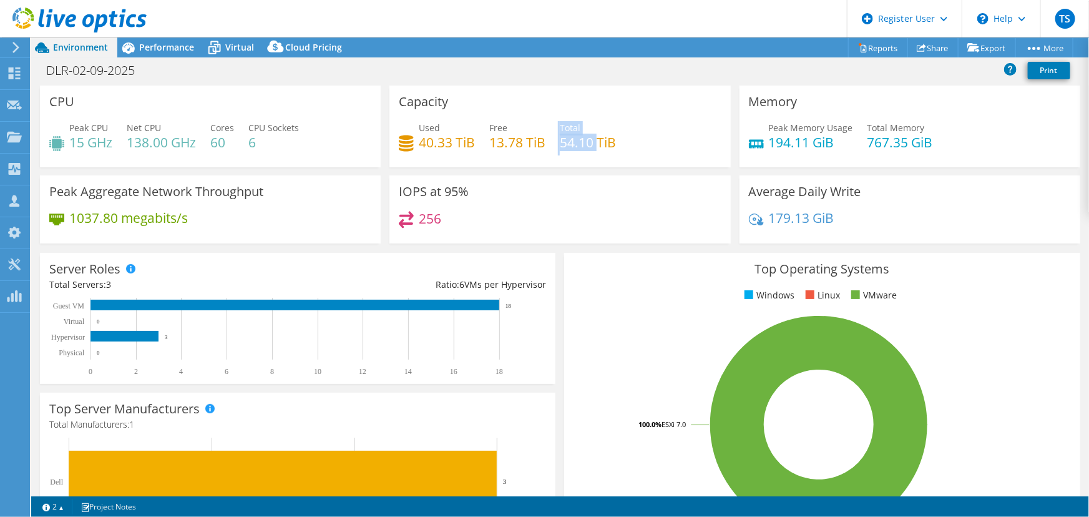
drag, startPoint x: 554, startPoint y: 140, endPoint x: 592, endPoint y: 142, distance: 38.1
click at [592, 142] on div "Used 40.33 TiB Free 13.78 TiB Total 54.10 TiB" at bounding box center [560, 141] width 322 height 41
click at [628, 145] on div "Used 40.33 TiB Free 13.78 TiB Total 54.10 TiB" at bounding box center [560, 141] width 322 height 41
drag, startPoint x: 555, startPoint y: 143, endPoint x: 588, endPoint y: 140, distance: 33.2
click at [588, 140] on div "Used 40.33 TiB Free 13.78 TiB Total 54.10 TiB" at bounding box center [560, 141] width 322 height 41
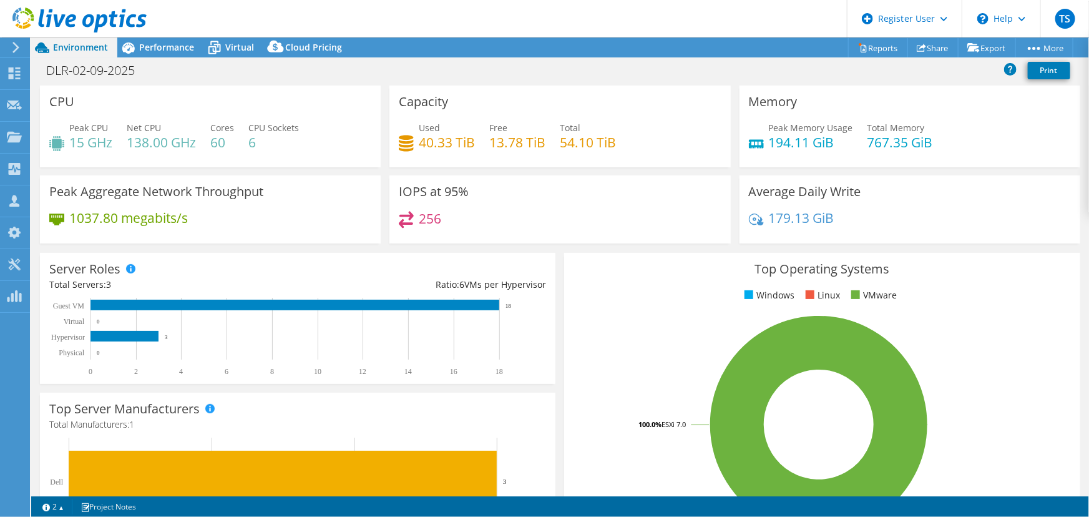
click at [611, 144] on h4 "54.10 TiB" at bounding box center [588, 142] width 56 height 14
click at [148, 42] on span "Performance" at bounding box center [166, 47] width 55 height 12
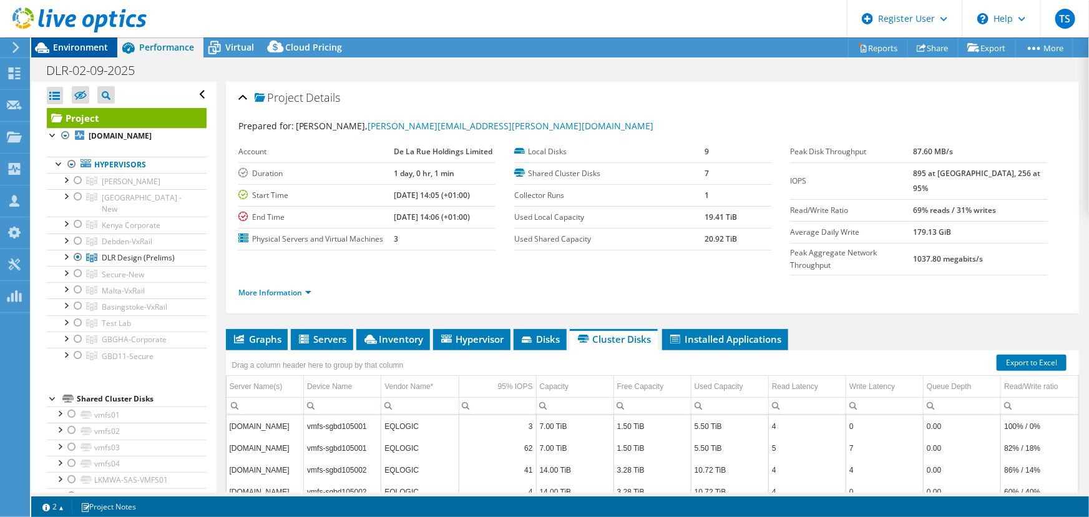
click at [69, 45] on span "Environment" at bounding box center [80, 47] width 55 height 12
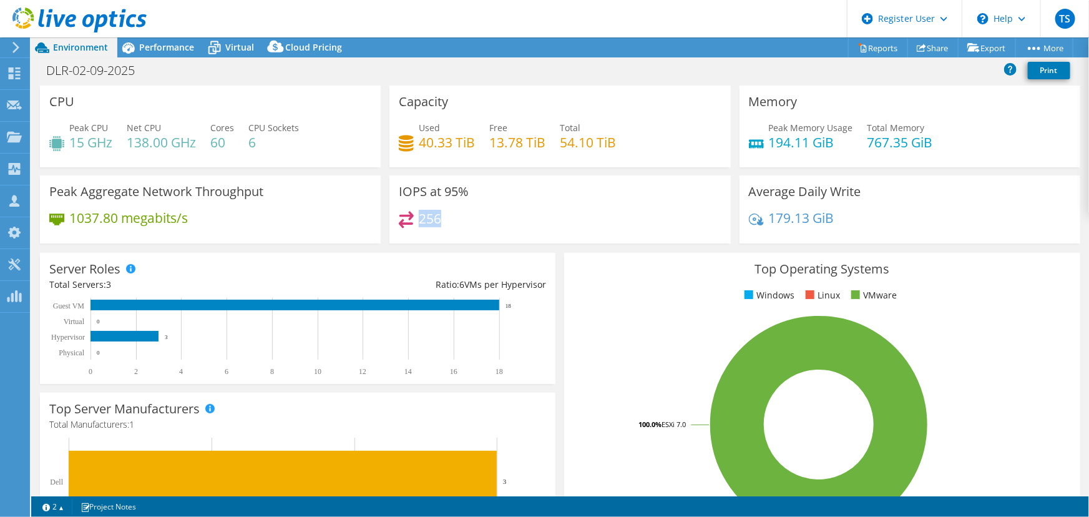
drag, startPoint x: 415, startPoint y: 218, endPoint x: 449, endPoint y: 217, distance: 33.7
click at [449, 217] on div "256" at bounding box center [560, 224] width 322 height 27
click at [480, 231] on div "256" at bounding box center [560, 224] width 322 height 27
click at [160, 48] on span "Performance" at bounding box center [166, 47] width 55 height 12
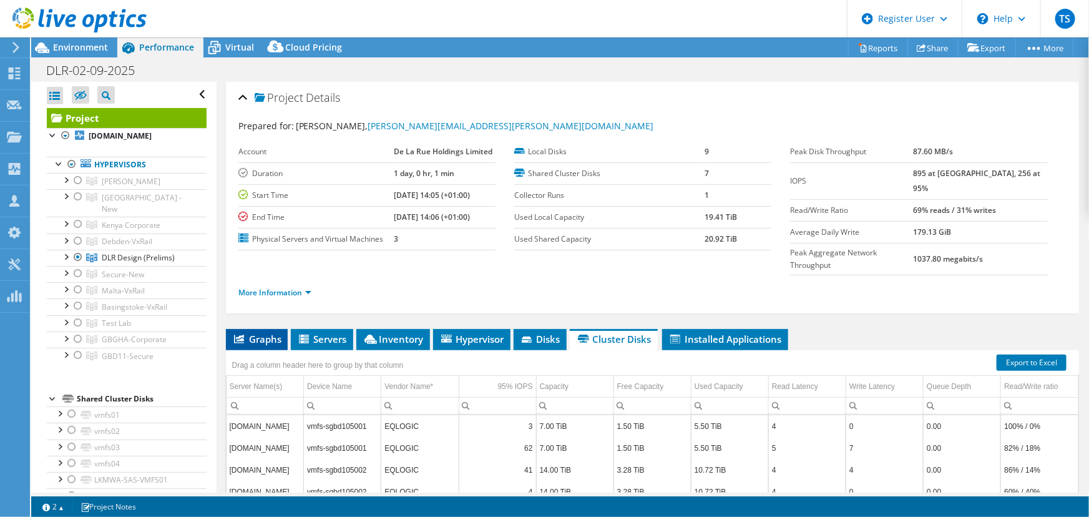
click at [270, 333] on span "Graphs" at bounding box center [256, 339] width 49 height 12
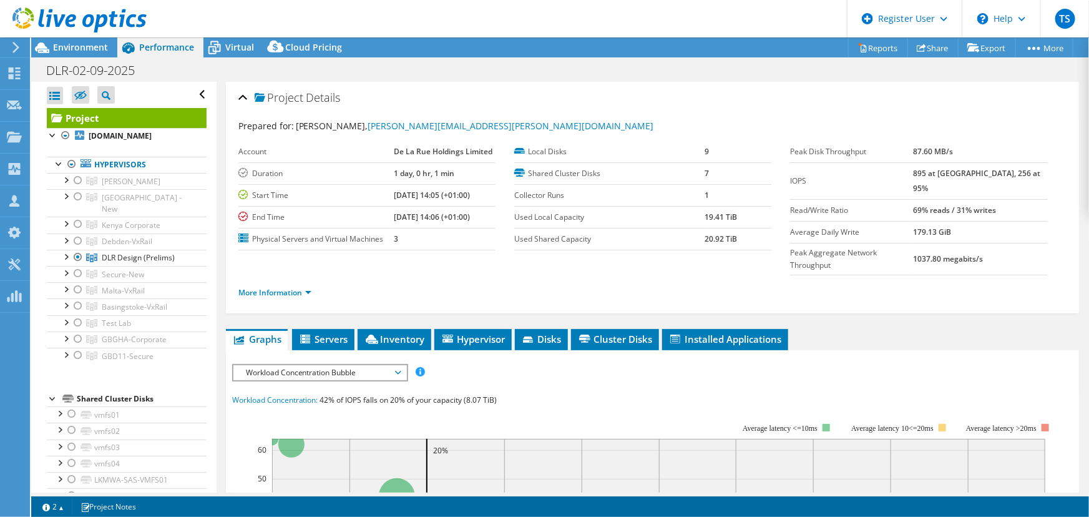
click at [329, 365] on span "Workload Concentration Bubble" at bounding box center [320, 372] width 160 height 15
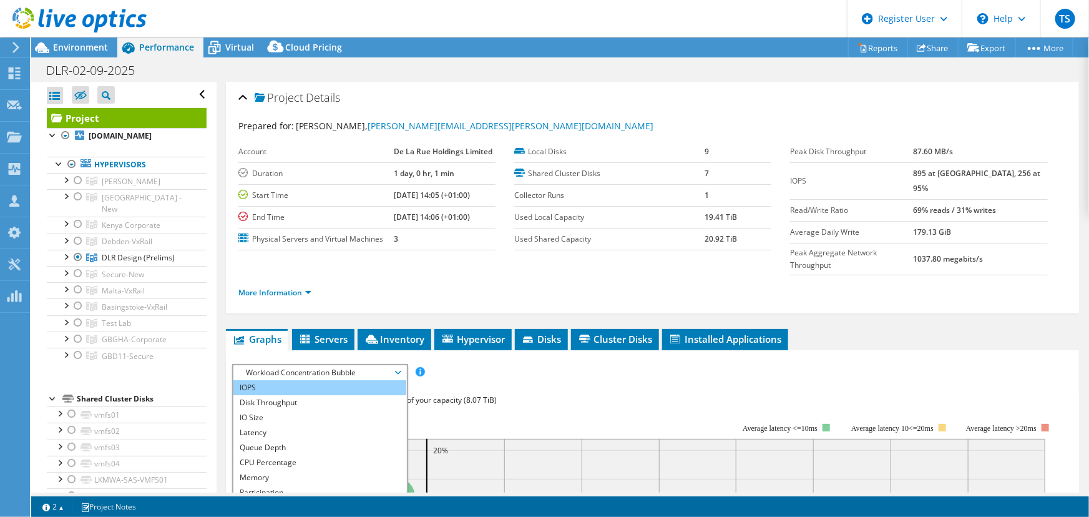
click at [274, 380] on li "IOPS" at bounding box center [319, 387] width 173 height 15
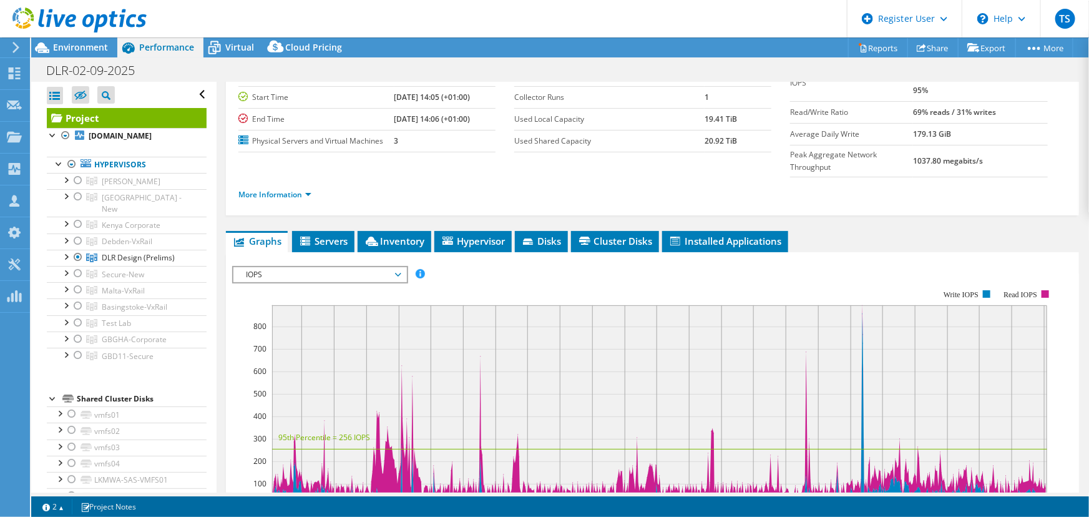
scroll to position [170, 0]
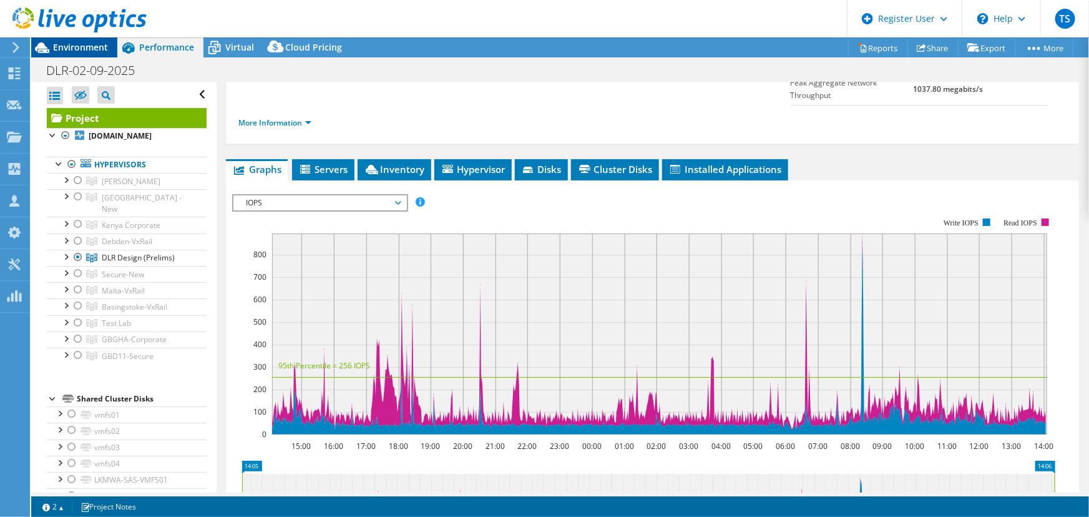
click at [102, 50] on span "Environment" at bounding box center [80, 47] width 55 height 12
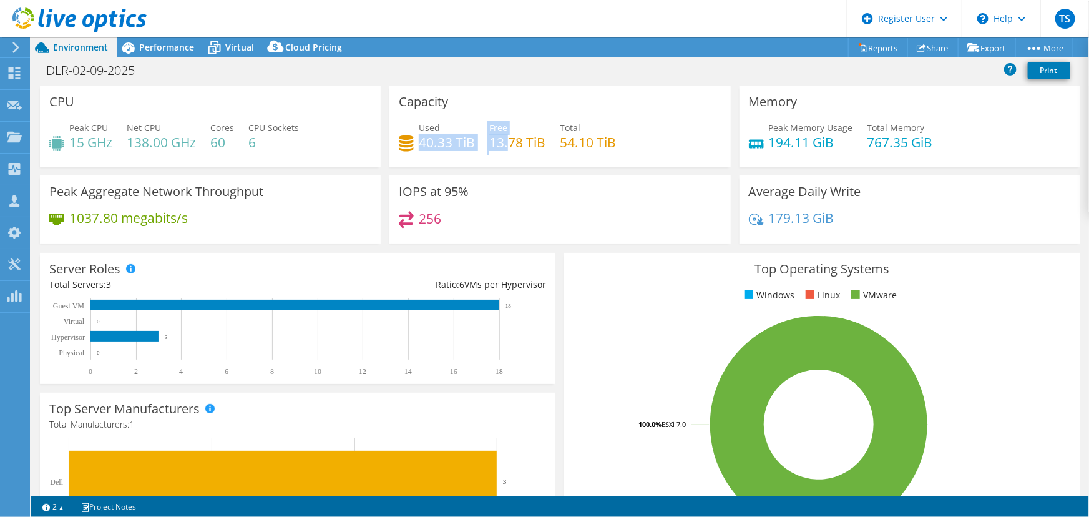
drag, startPoint x: 418, startPoint y: 143, endPoint x: 503, endPoint y: 142, distance: 84.9
click at [503, 142] on div "Used 40.33 TiB Free 13.78 TiB Total 54.10 TiB" at bounding box center [560, 141] width 322 height 41
click at [460, 140] on h4 "40.33 TiB" at bounding box center [447, 142] width 56 height 14
click at [168, 45] on span "Performance" at bounding box center [166, 47] width 55 height 12
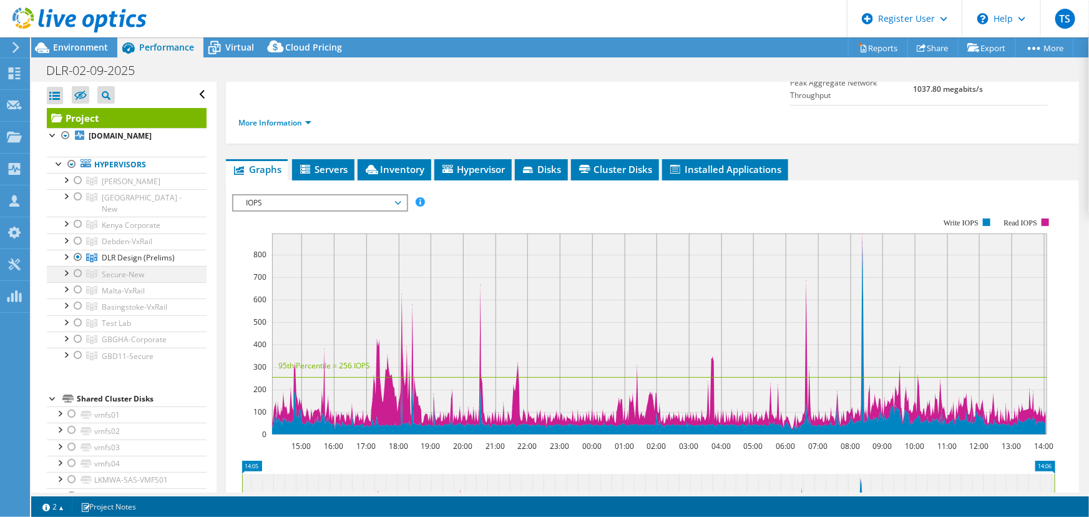
click at [64, 266] on div at bounding box center [65, 272] width 12 height 12
click at [66, 347] on div at bounding box center [65, 353] width 12 height 12
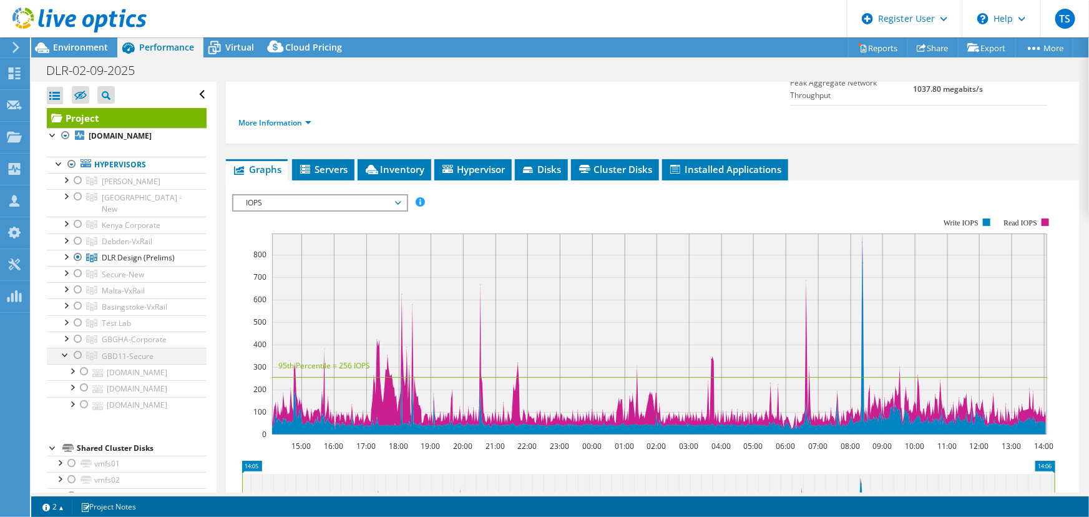
click at [66, 347] on div at bounding box center [65, 353] width 12 height 12
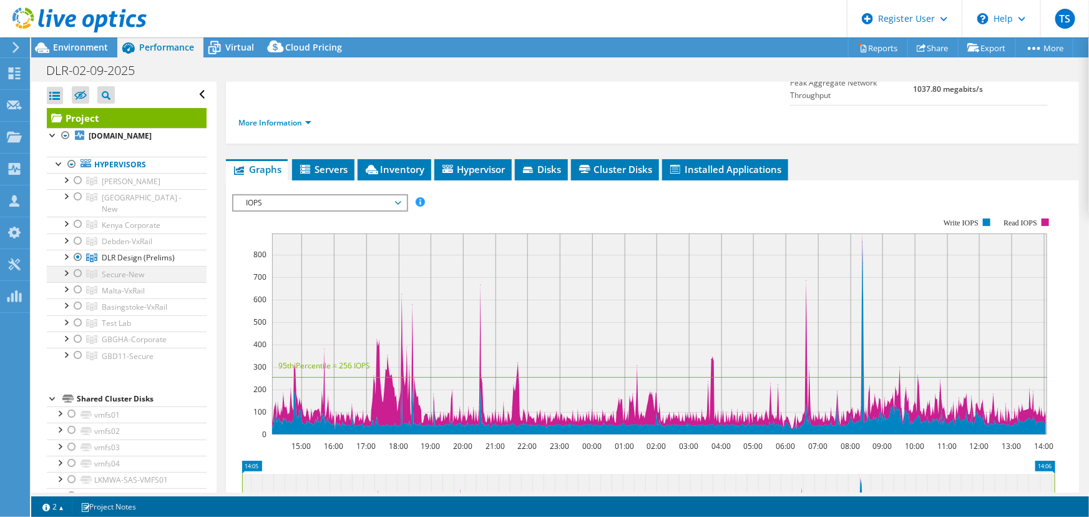
click at [77, 266] on div at bounding box center [78, 273] width 12 height 15
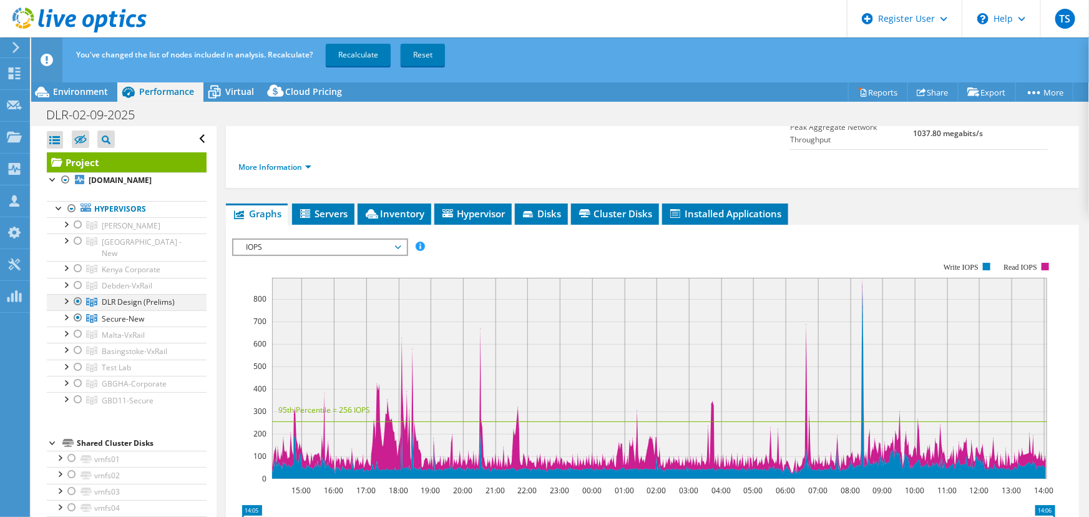
drag, startPoint x: 75, startPoint y: 291, endPoint x: 82, endPoint y: 291, distance: 7.5
click at [75, 294] on div at bounding box center [78, 301] width 12 height 15
click at [366, 54] on link "Recalculate" at bounding box center [358, 55] width 65 height 22
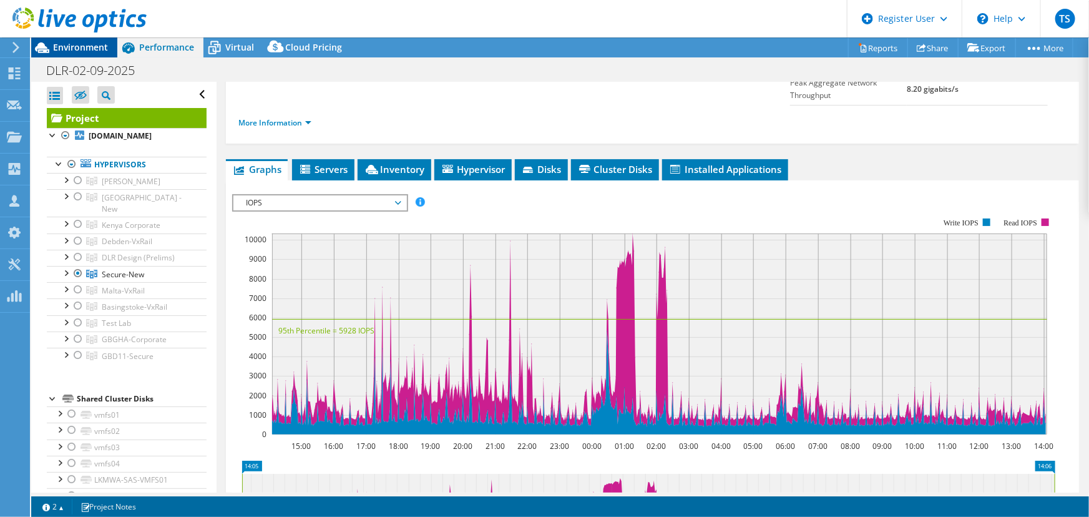
click at [80, 44] on span "Environment" at bounding box center [80, 47] width 55 height 12
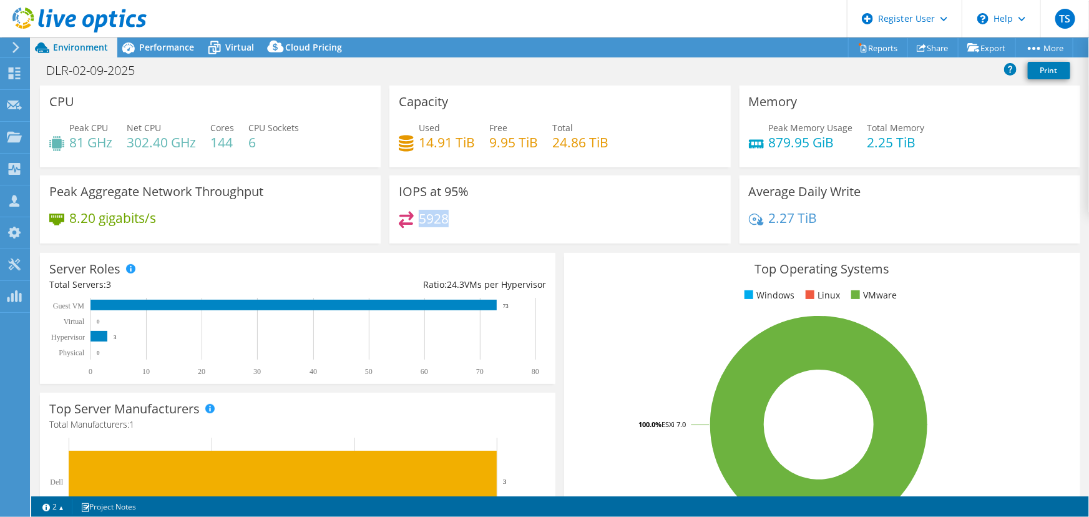
drag, startPoint x: 417, startPoint y: 216, endPoint x: 453, endPoint y: 212, distance: 36.4
click at [453, 212] on div "5928" at bounding box center [560, 224] width 322 height 27
click at [468, 226] on div "5928" at bounding box center [560, 224] width 322 height 27
click at [157, 41] on span "Performance" at bounding box center [166, 47] width 55 height 12
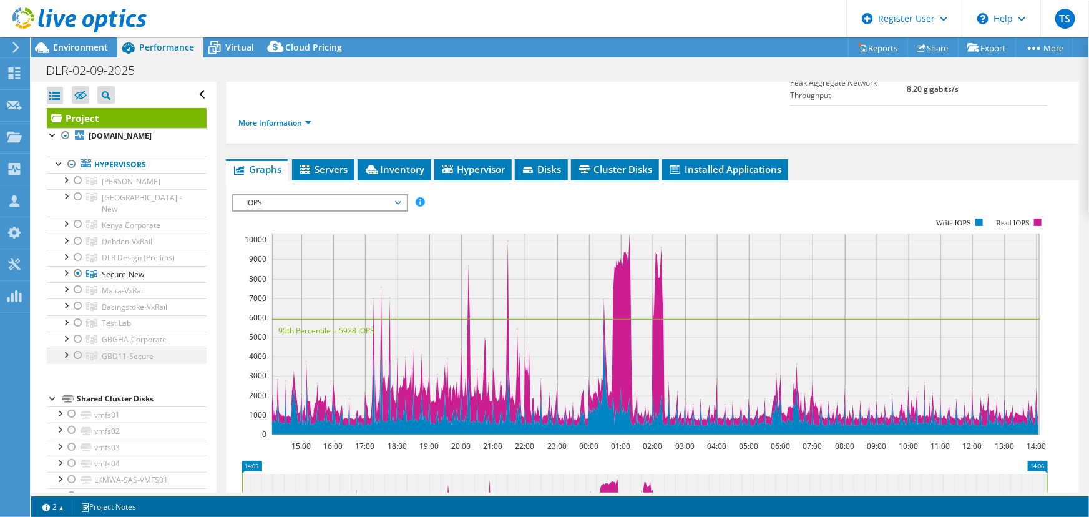
click at [78, 347] on div at bounding box center [78, 354] width 12 height 15
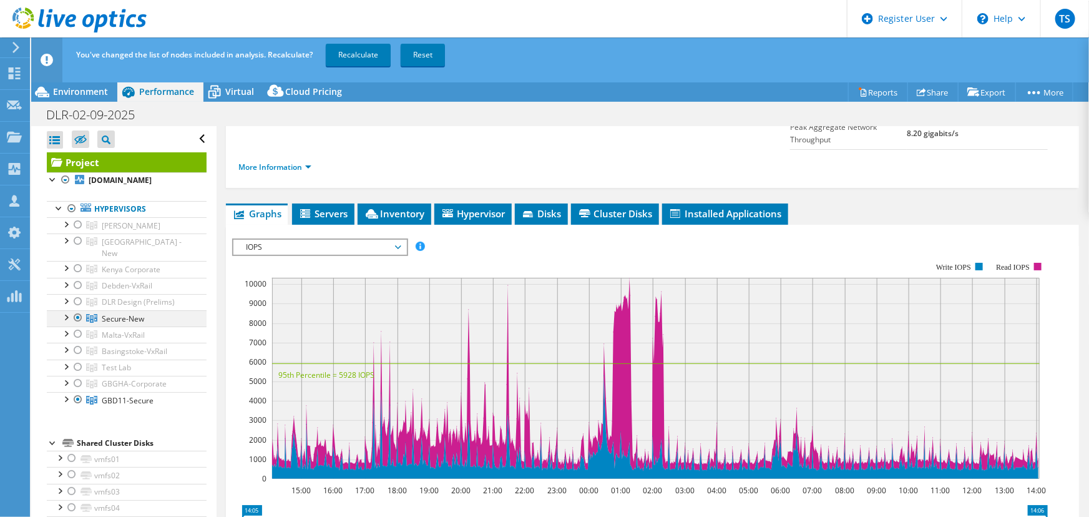
click at [80, 310] on div at bounding box center [78, 317] width 12 height 15
click at [362, 51] on link "Recalculate" at bounding box center [358, 55] width 65 height 22
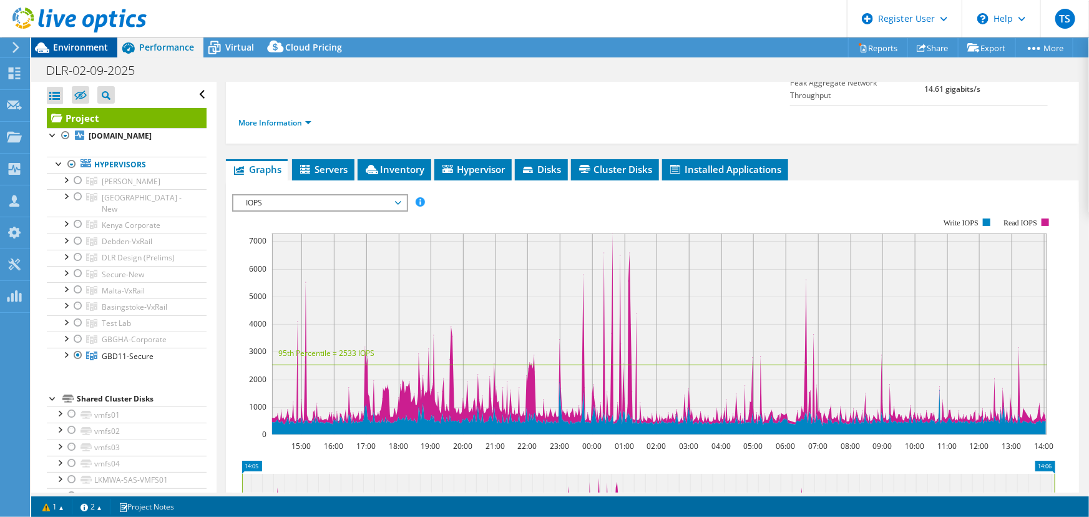
click at [89, 42] on span "Environment" at bounding box center [80, 47] width 55 height 12
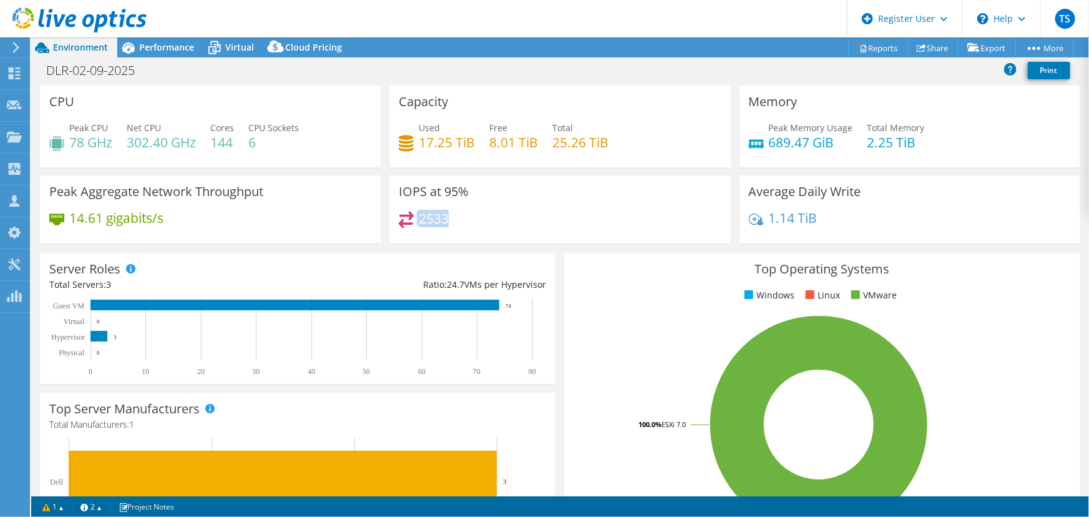
drag, startPoint x: 414, startPoint y: 221, endPoint x: 452, endPoint y: 218, distance: 38.2
click at [452, 218] on div "2533" at bounding box center [560, 224] width 322 height 27
click at [157, 45] on span "Performance" at bounding box center [166, 47] width 55 height 12
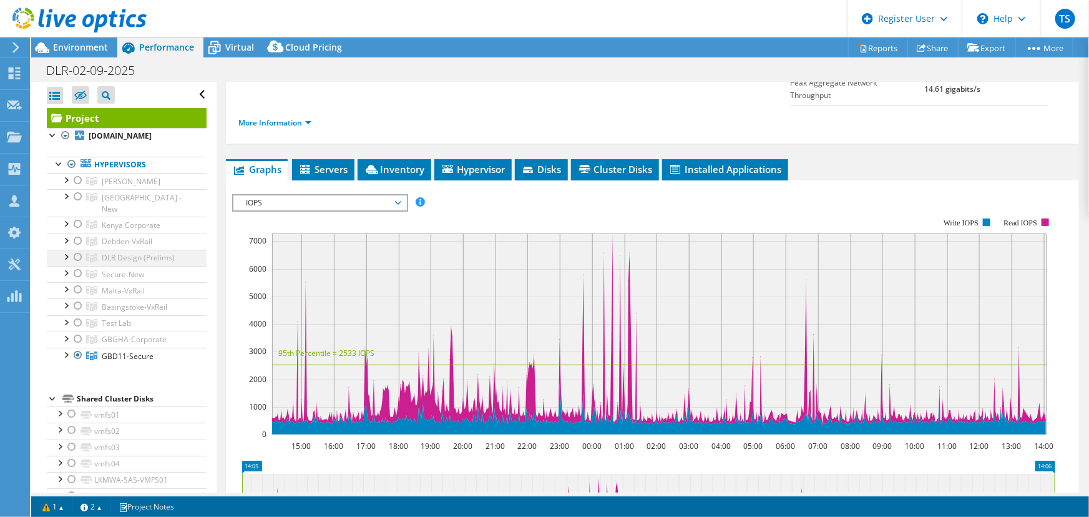
click at [75, 250] on div at bounding box center [78, 257] width 12 height 15
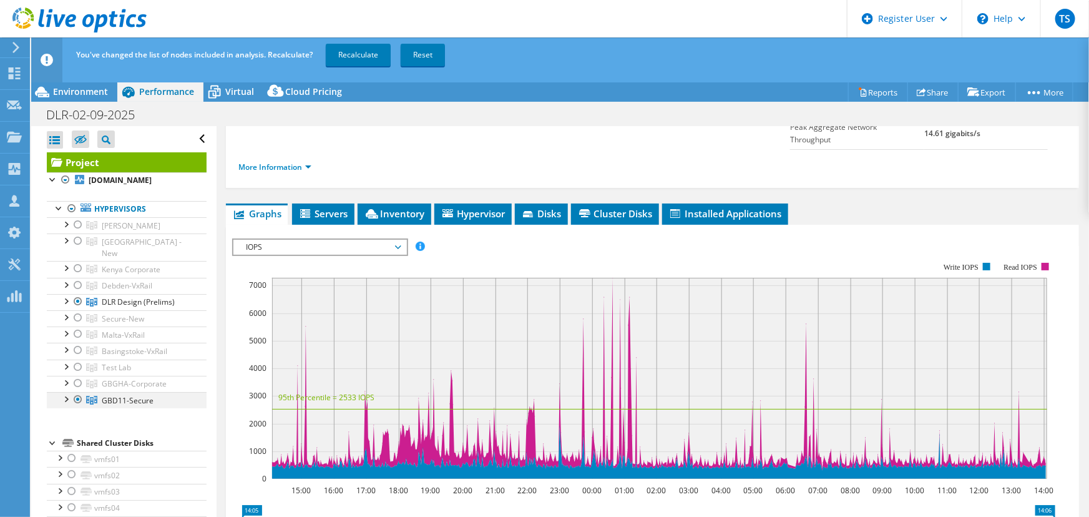
click at [77, 392] on div at bounding box center [78, 399] width 12 height 15
click at [352, 52] on link "Recalculate" at bounding box center [358, 55] width 65 height 22
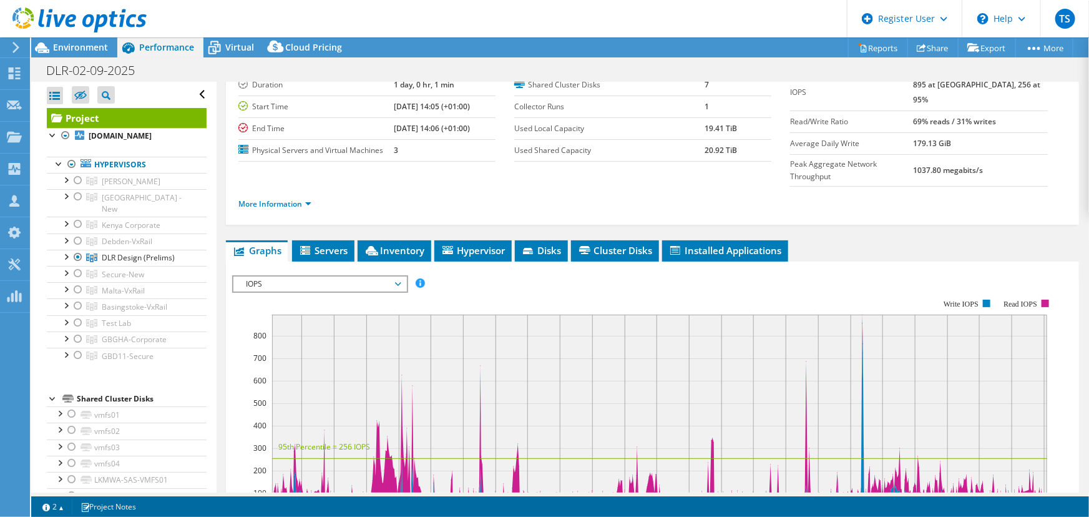
scroll to position [0, 0]
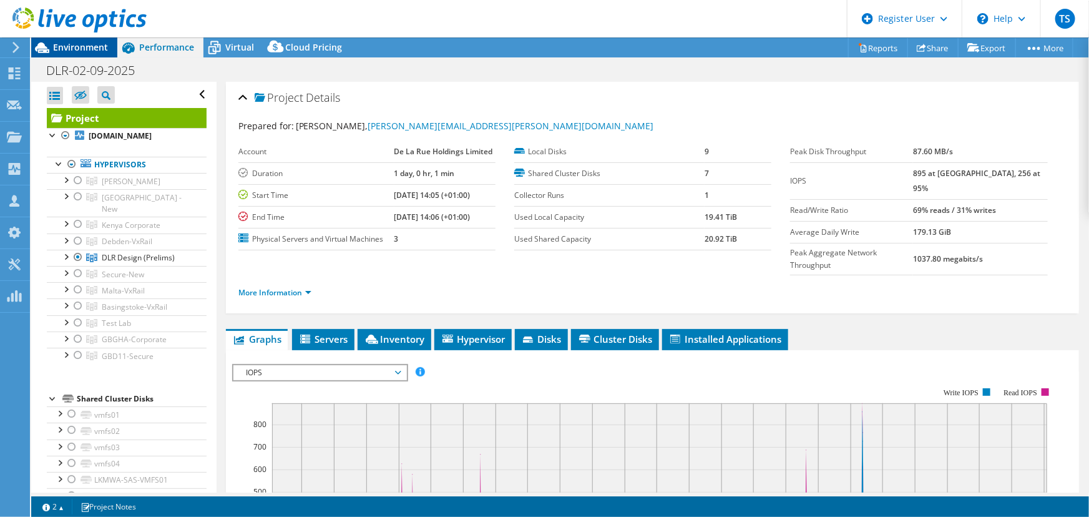
click at [87, 46] on span "Environment" at bounding box center [80, 47] width 55 height 12
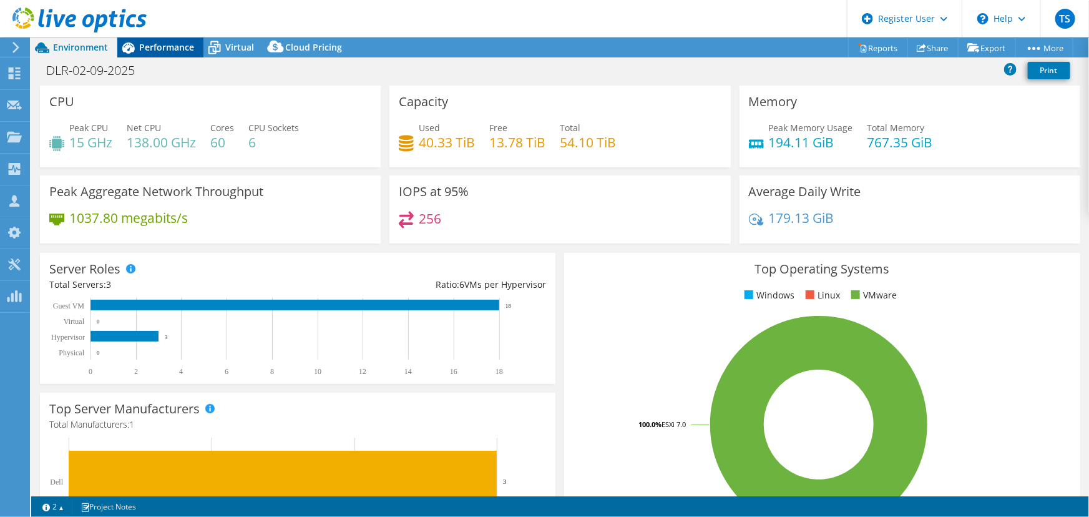
click at [165, 41] on span "Performance" at bounding box center [166, 47] width 55 height 12
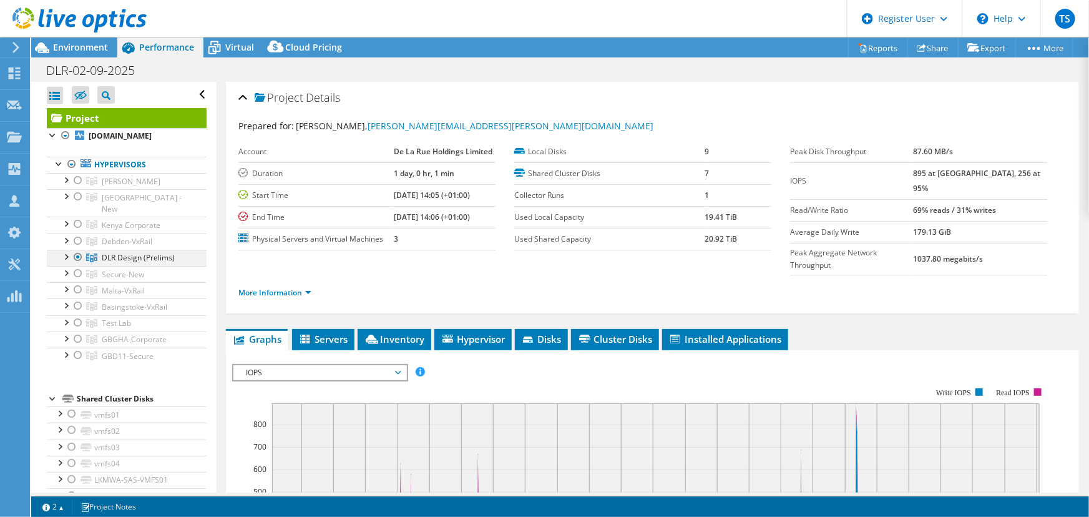
click at [67, 250] on div at bounding box center [65, 256] width 12 height 12
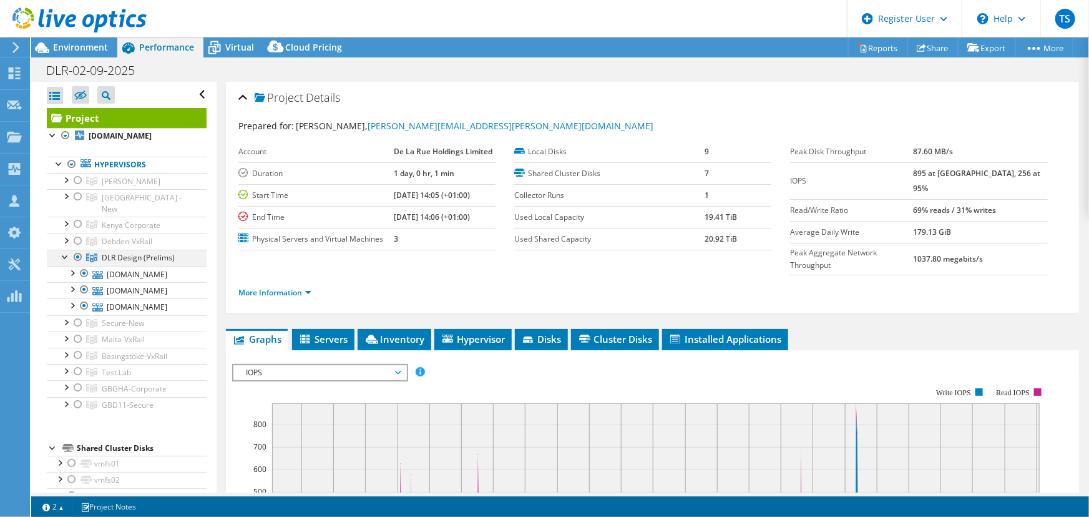
click at [66, 250] on div at bounding box center [65, 256] width 12 height 12
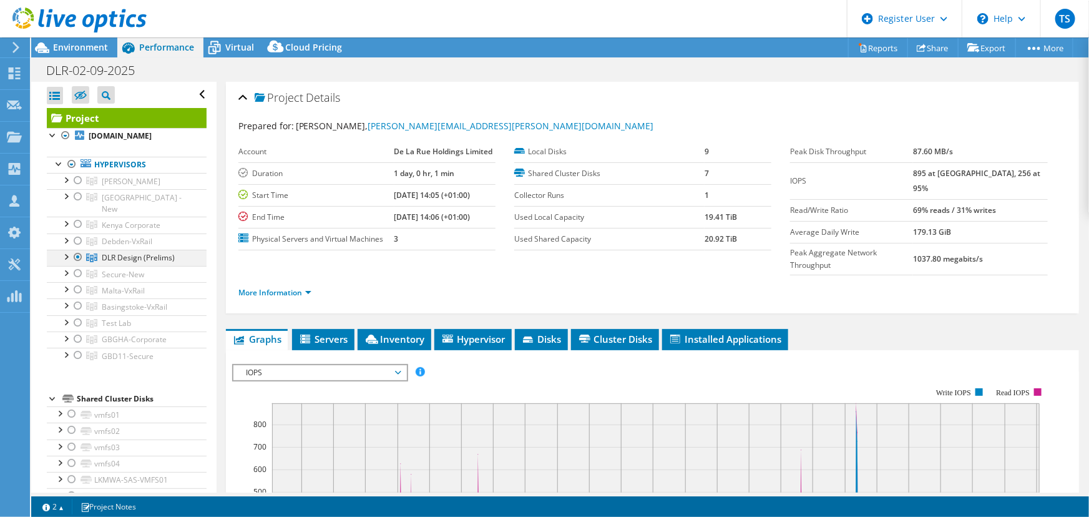
click at [68, 250] on div at bounding box center [65, 256] width 12 height 12
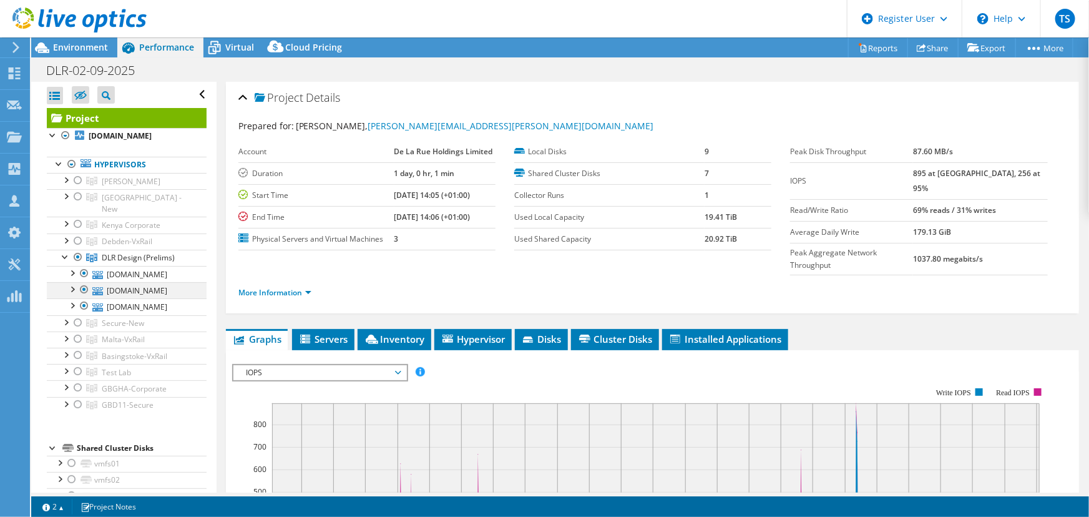
click at [85, 282] on div at bounding box center [84, 289] width 12 height 15
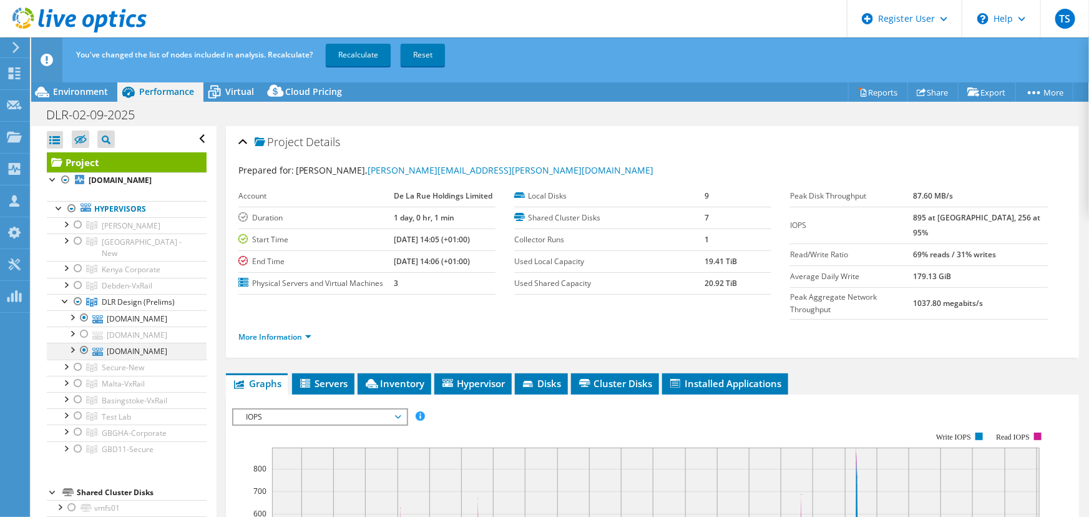
click at [81, 342] on div at bounding box center [84, 349] width 12 height 15
click at [354, 51] on link "Recalculate" at bounding box center [358, 55] width 65 height 22
select select "USD"
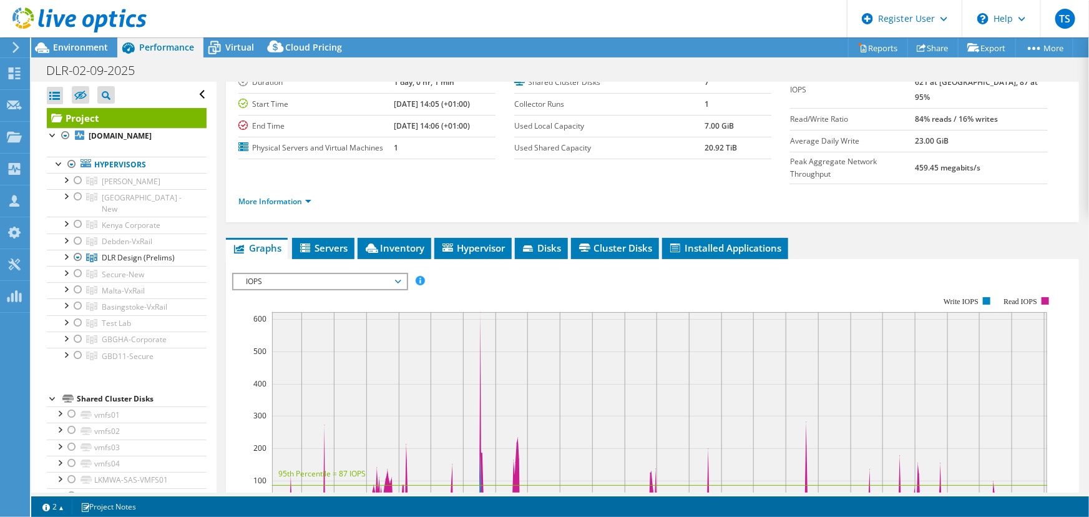
scroll to position [113, 0]
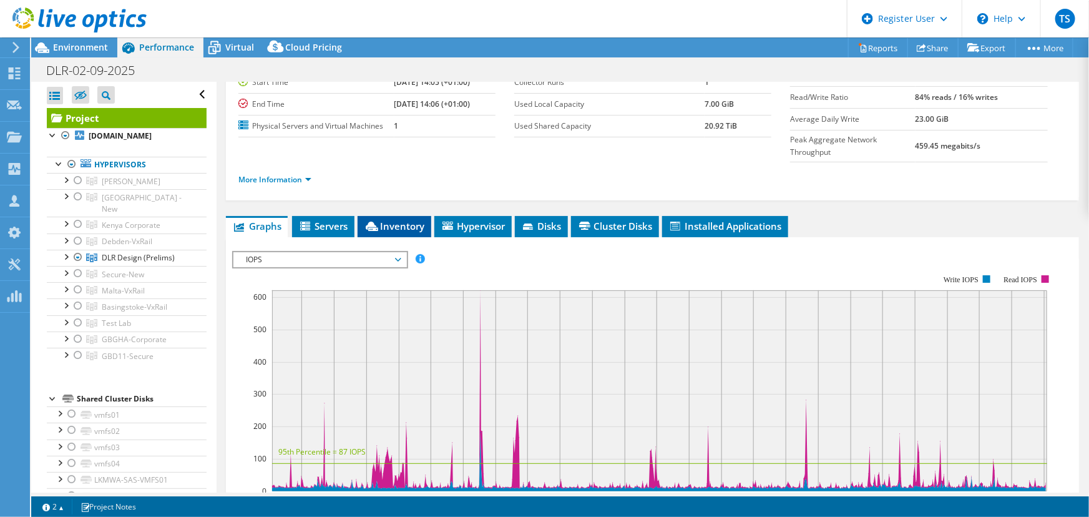
click at [408, 220] on span "Inventory" at bounding box center [394, 226] width 61 height 12
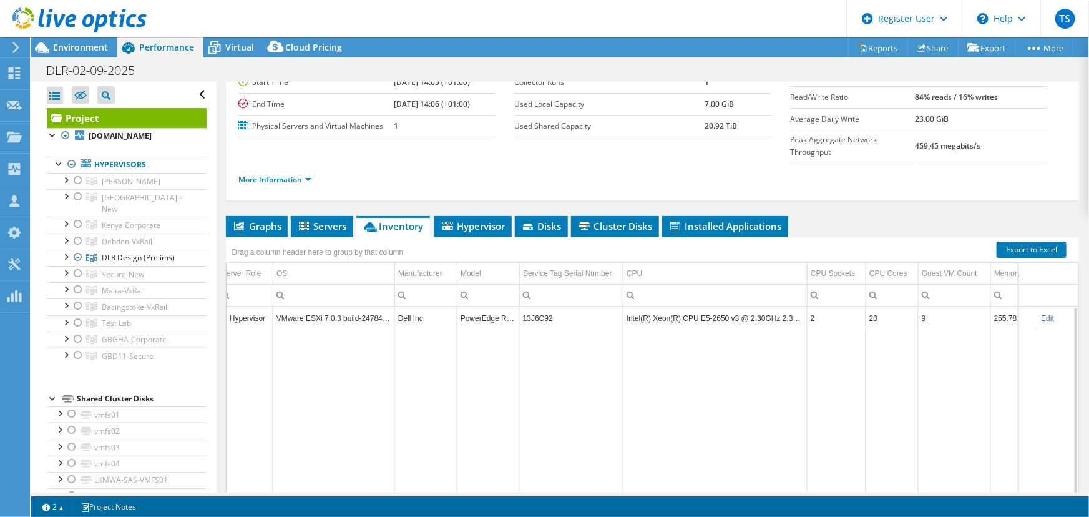
scroll to position [0, 143]
drag, startPoint x: 790, startPoint y: 467, endPoint x: 978, endPoint y: 452, distance: 188.4
click at [978, 452] on body "TS Dell User Tim Sizeland Tim.Sizeland@dell.com Dell My Profile Log Out \n Help…" at bounding box center [544, 258] width 1089 height 517
click at [263, 220] on span "Graphs" at bounding box center [256, 226] width 49 height 12
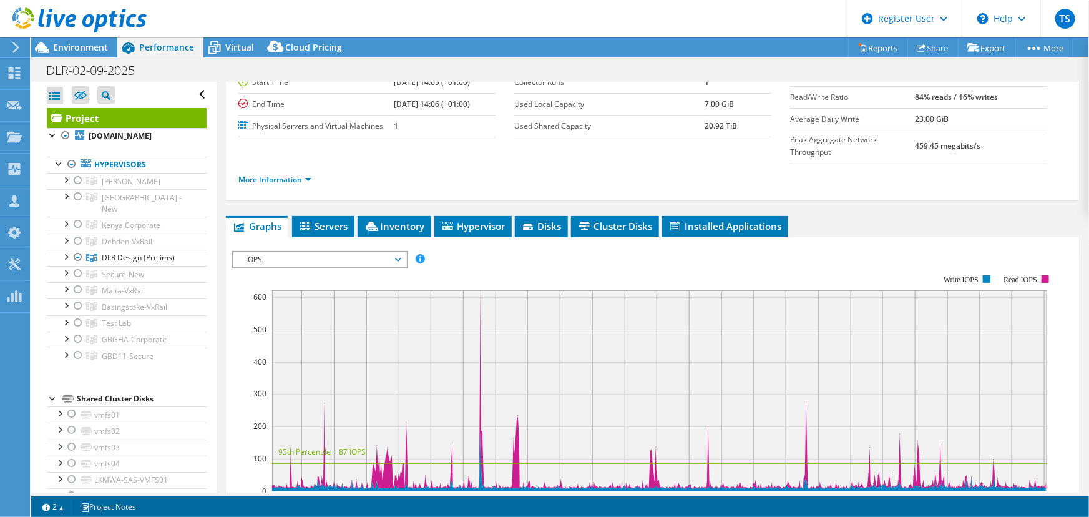
click at [270, 252] on span "IOPS" at bounding box center [320, 259] width 160 height 15
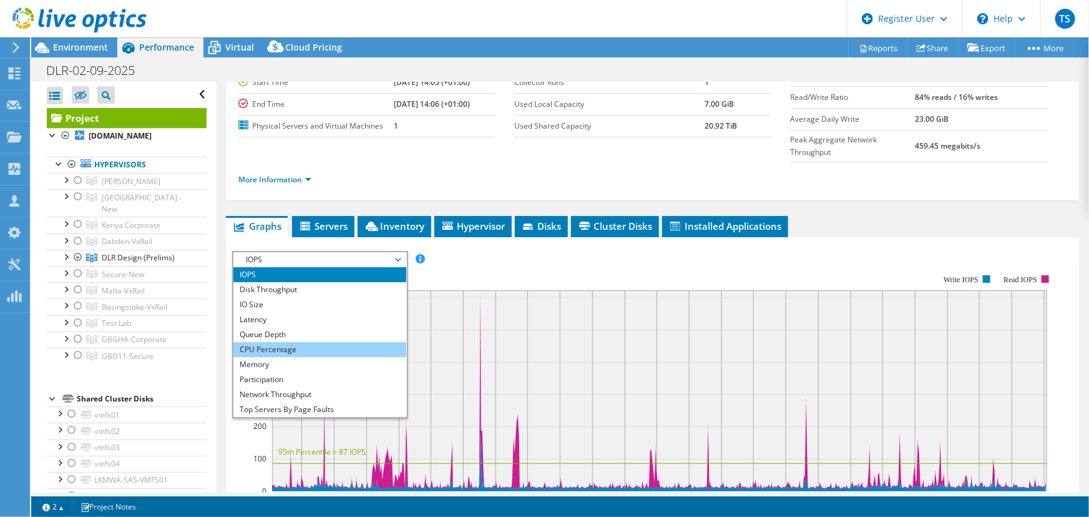
click at [290, 342] on li "CPU Percentage" at bounding box center [319, 349] width 173 height 15
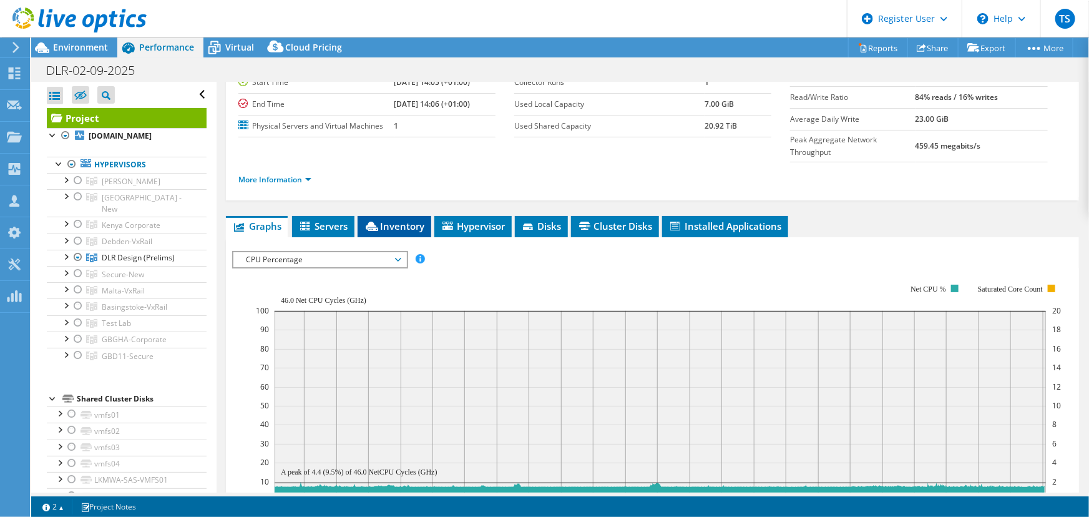
click at [404, 220] on span "Inventory" at bounding box center [394, 226] width 61 height 12
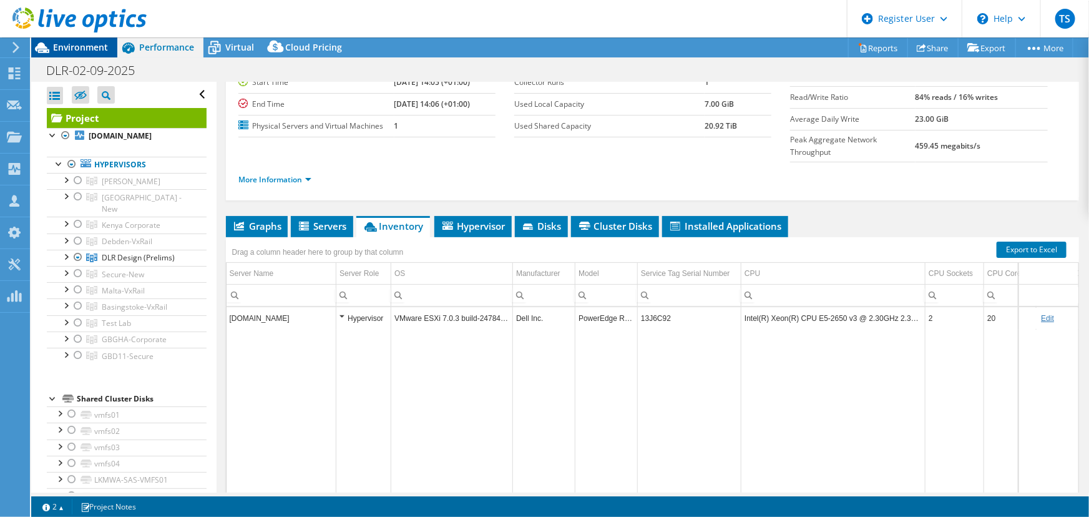
click at [81, 44] on span "Environment" at bounding box center [80, 47] width 55 height 12
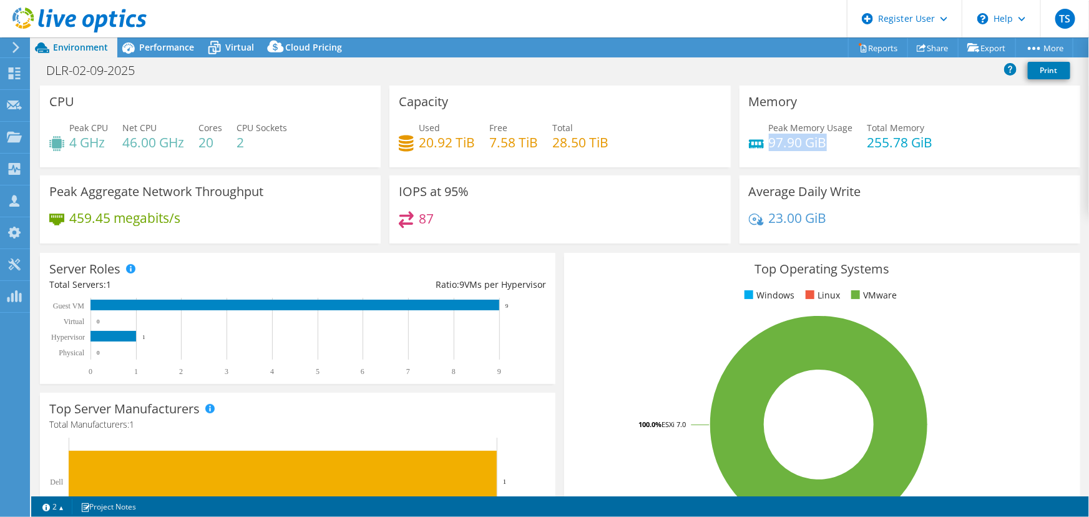
drag, startPoint x: 765, startPoint y: 142, endPoint x: 823, endPoint y: 137, distance: 58.9
click at [823, 137] on h4 "97.90 GiB" at bounding box center [811, 142] width 84 height 14
drag, startPoint x: 863, startPoint y: 143, endPoint x: 916, endPoint y: 143, distance: 53.0
click at [916, 143] on h4 "255.78 GiB" at bounding box center [900, 142] width 66 height 14
click at [542, 224] on div "87" at bounding box center [560, 224] width 322 height 27
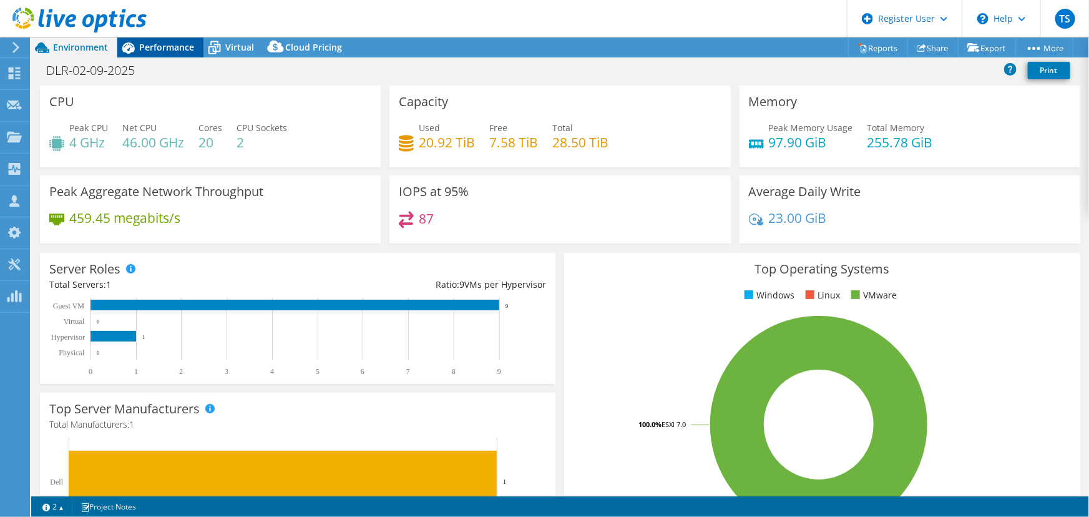
click at [168, 48] on span "Performance" at bounding box center [166, 47] width 55 height 12
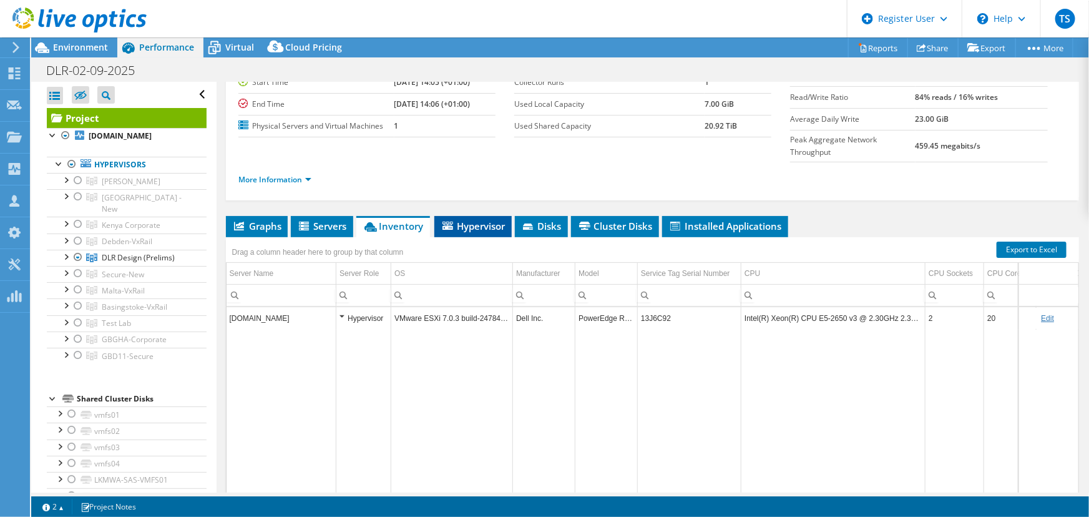
click at [487, 220] on span "Hypervisor" at bounding box center [472, 226] width 65 height 12
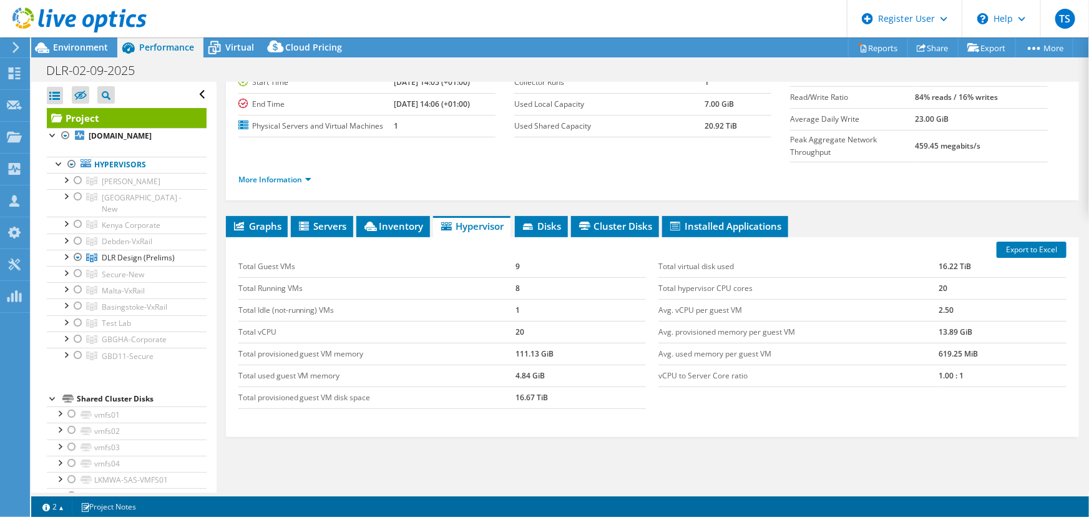
click at [451, 417] on div "Graphs Servers Inventory Hypervisor Disks Cluster Disks Installed Applications …" at bounding box center [652, 372] width 853 height 312
click at [64, 347] on div at bounding box center [65, 353] width 12 height 12
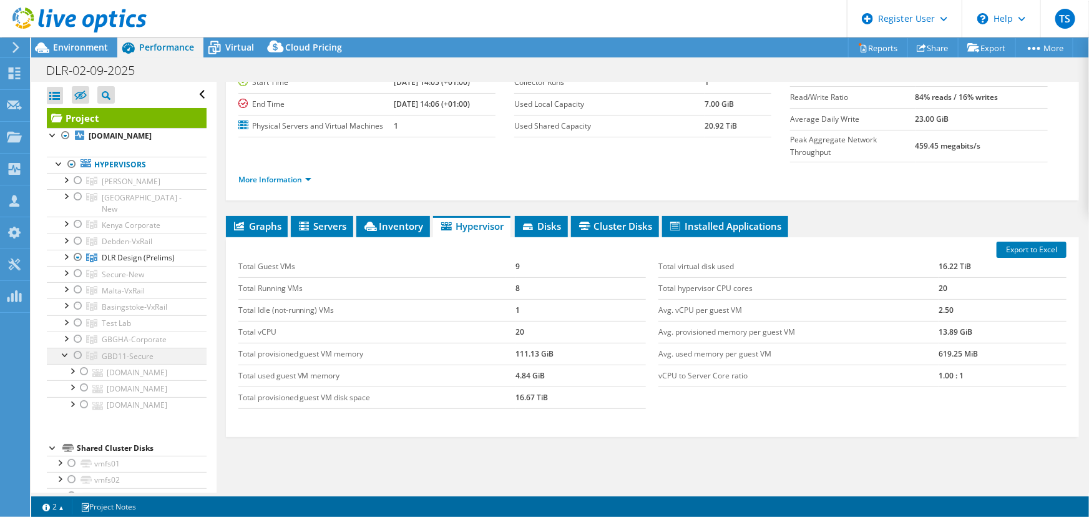
click at [64, 347] on div at bounding box center [65, 353] width 12 height 12
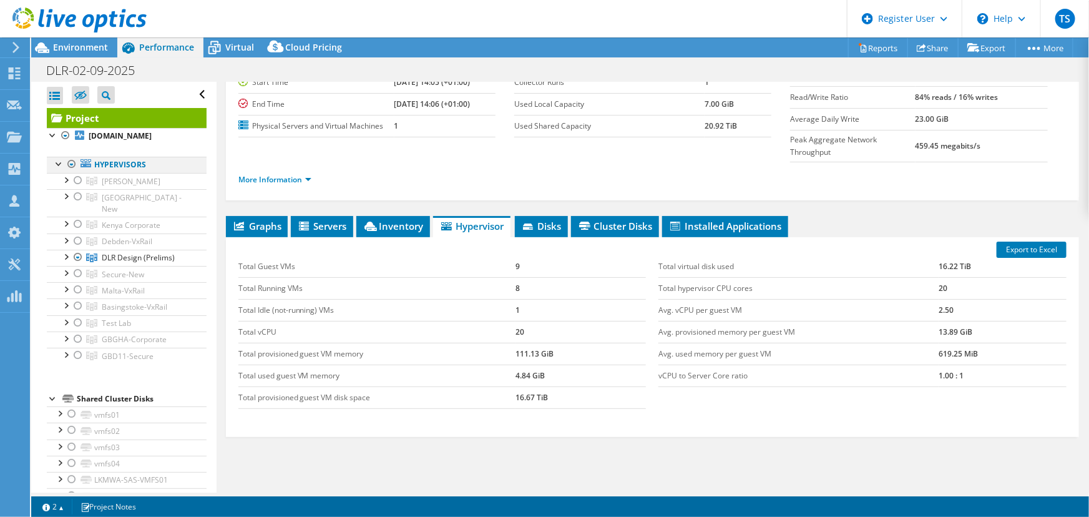
click at [70, 159] on div at bounding box center [72, 164] width 12 height 15
